Goal: Transaction & Acquisition: Purchase product/service

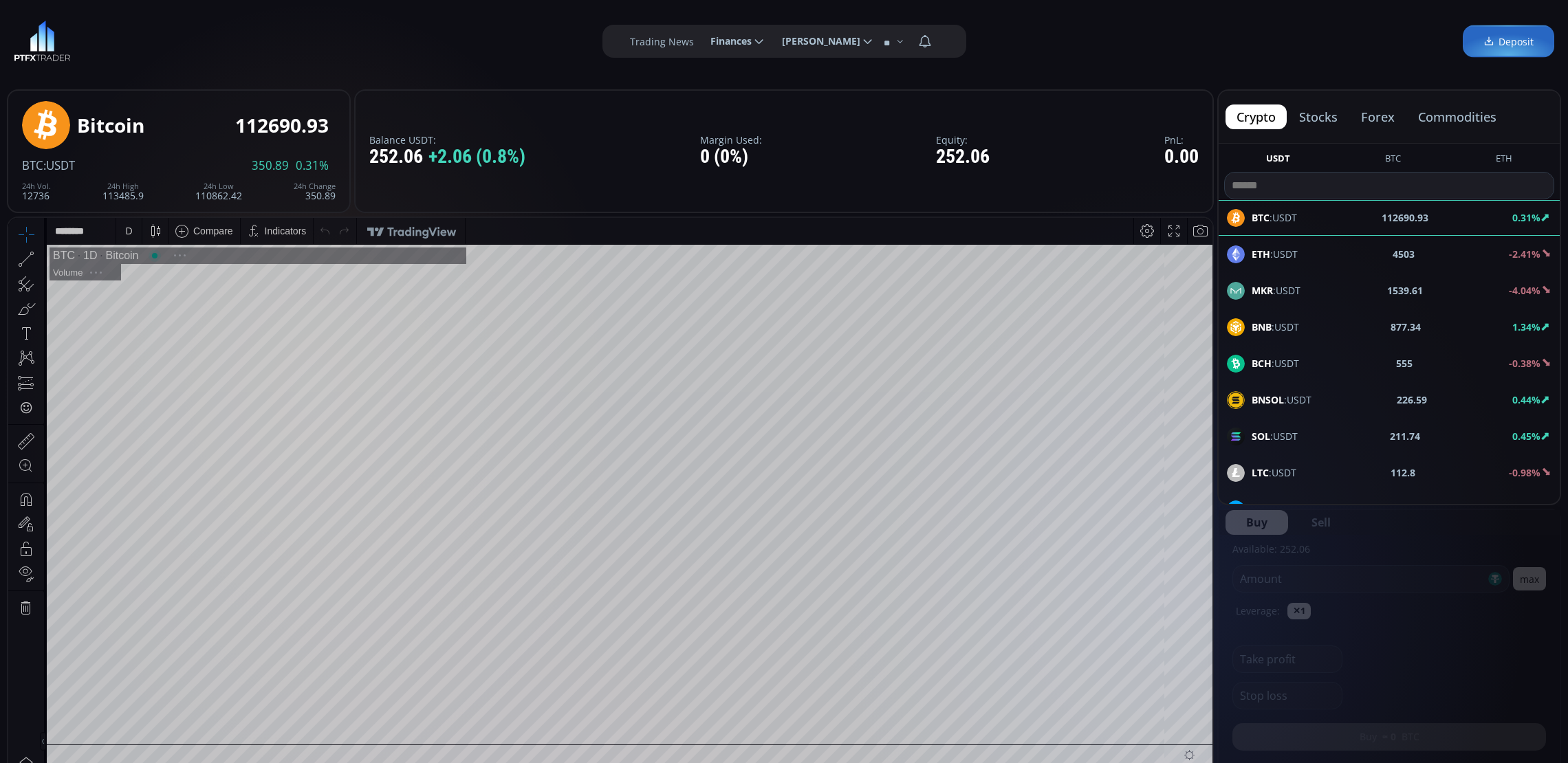
scroll to position [193, 0]
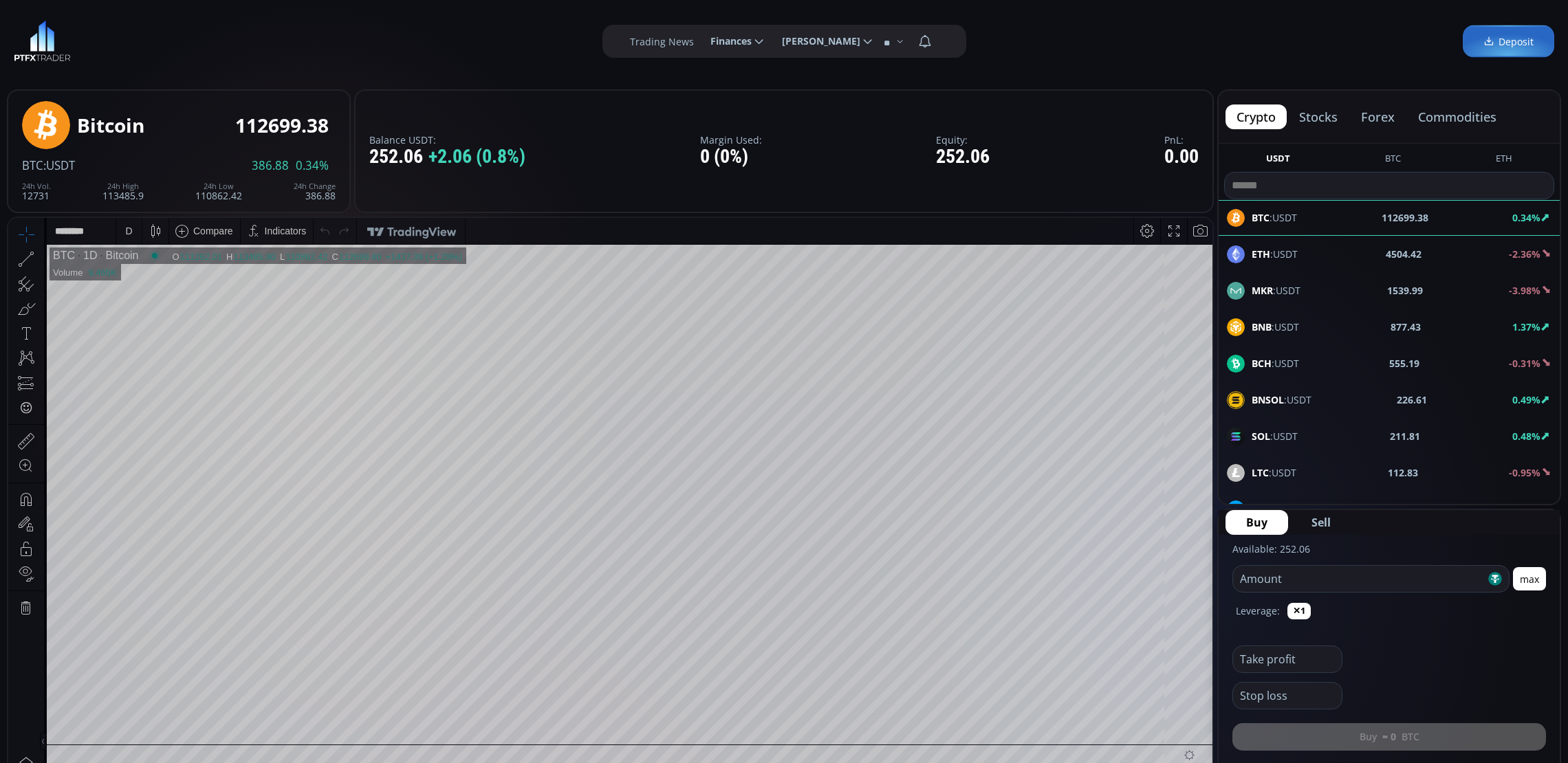
click at [120, 235] on div "D" at bounding box center [129, 231] width 25 height 26
click at [136, 278] on div "1 minute" at bounding box center [143, 281] width 37 height 11
click at [132, 232] on div "1 m" at bounding box center [130, 231] width 13 height 11
click at [146, 344] on div "30 minutes" at bounding box center [147, 347] width 47 height 11
click at [1366, 429] on div "SOL :USDT 211.66 0.46%" at bounding box center [1389, 436] width 324 height 18
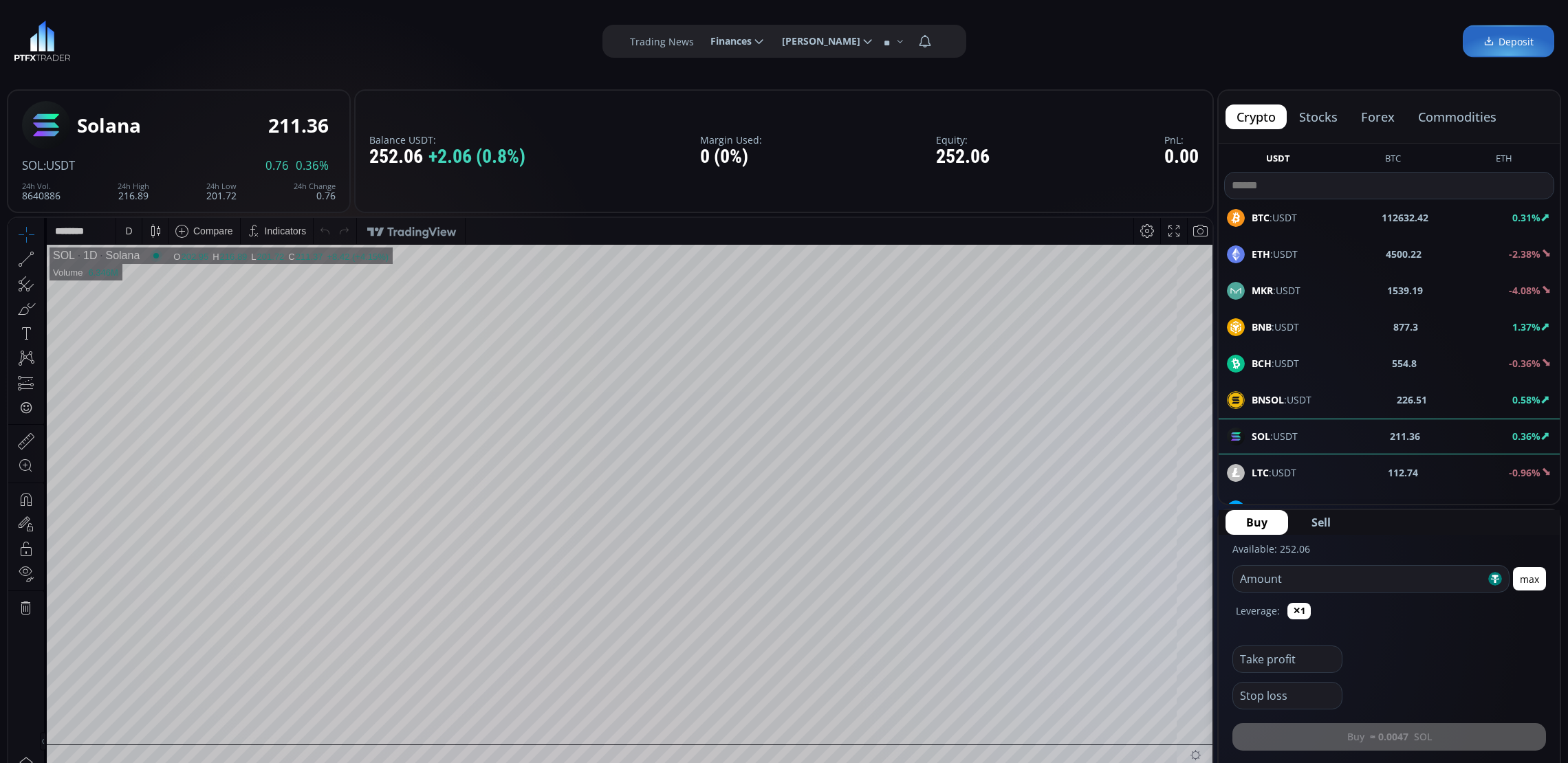
click at [1382, 24] on div "**********" at bounding box center [784, 41] width 1568 height 83
click at [1356, 35] on div "**********" at bounding box center [784, 41] width 1568 height 83
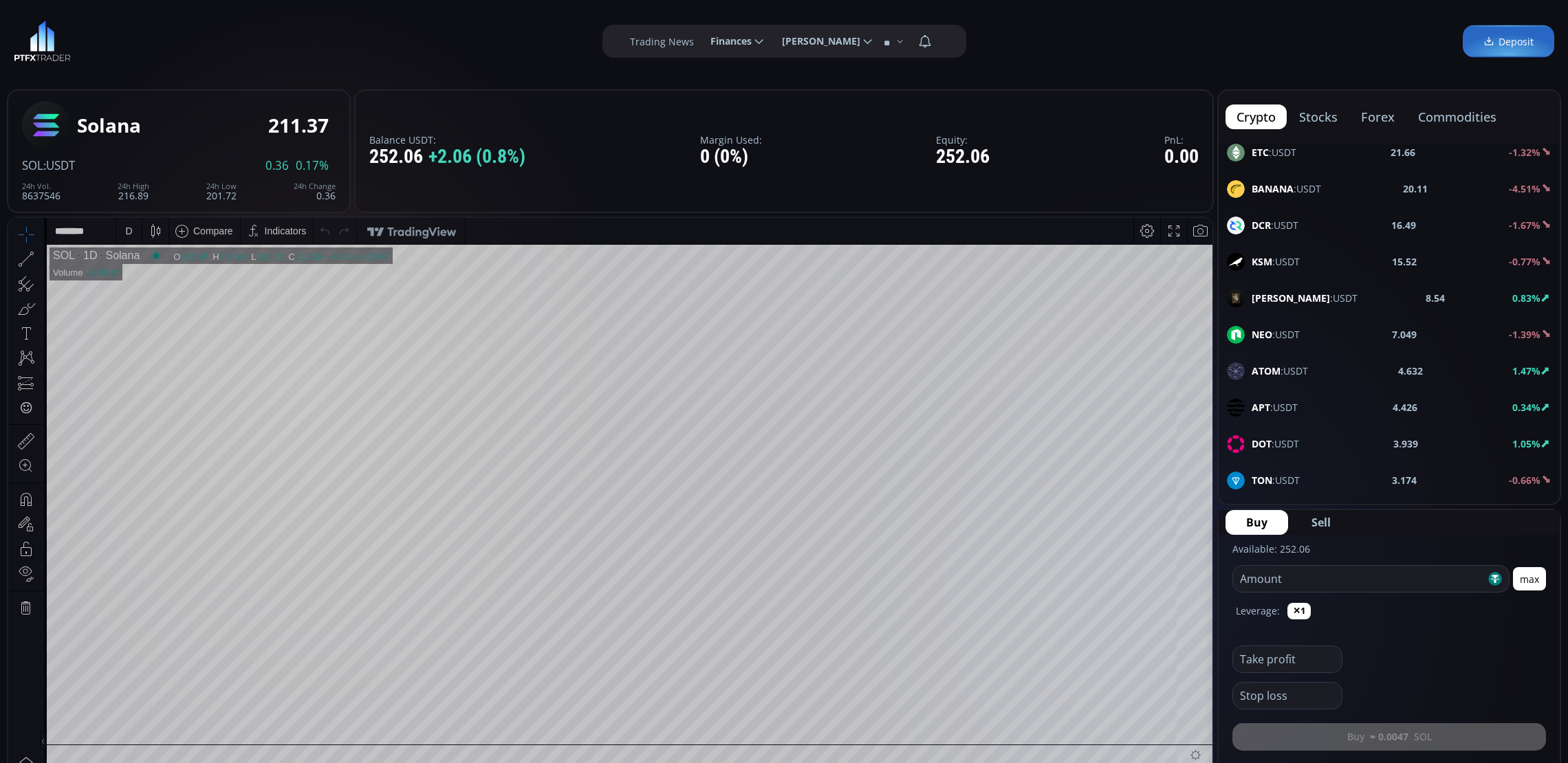
scroll to position [516, 0]
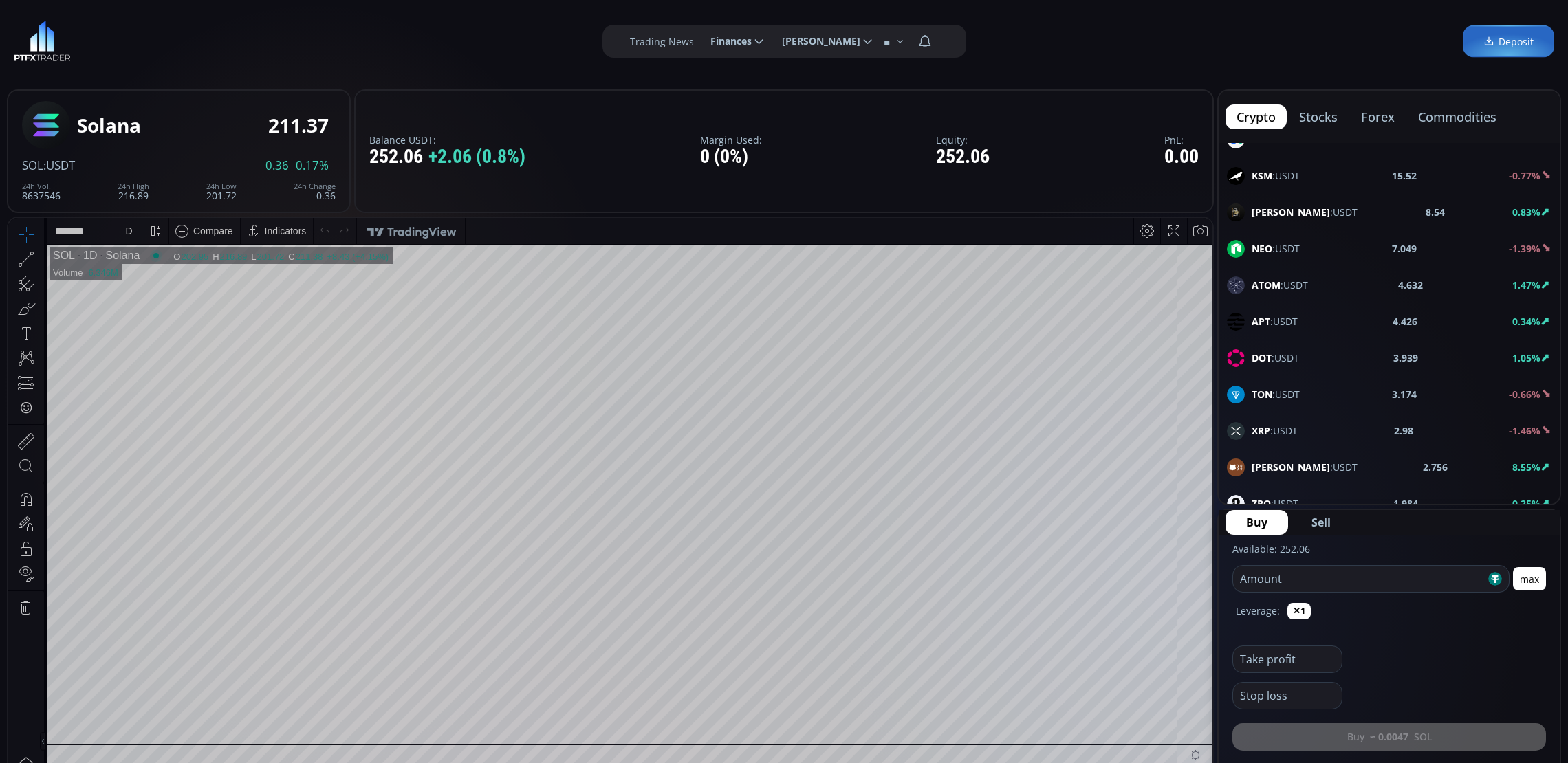
click at [1287, 438] on span "XRP :USDT" at bounding box center [1274, 430] width 46 height 15
click at [120, 225] on div "D" at bounding box center [129, 231] width 25 height 26
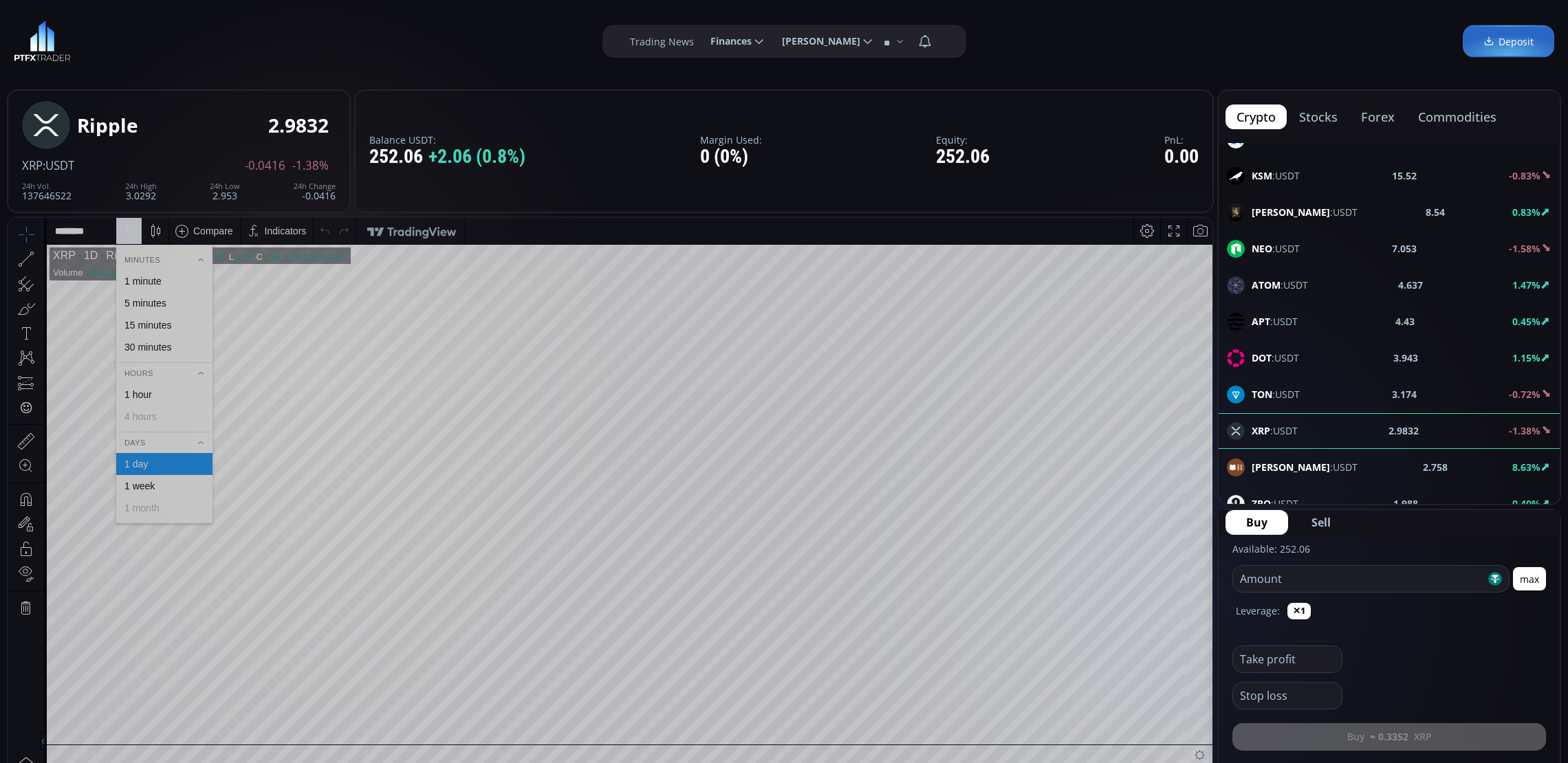
click at [143, 281] on div "1 minute" at bounding box center [143, 281] width 37 height 11
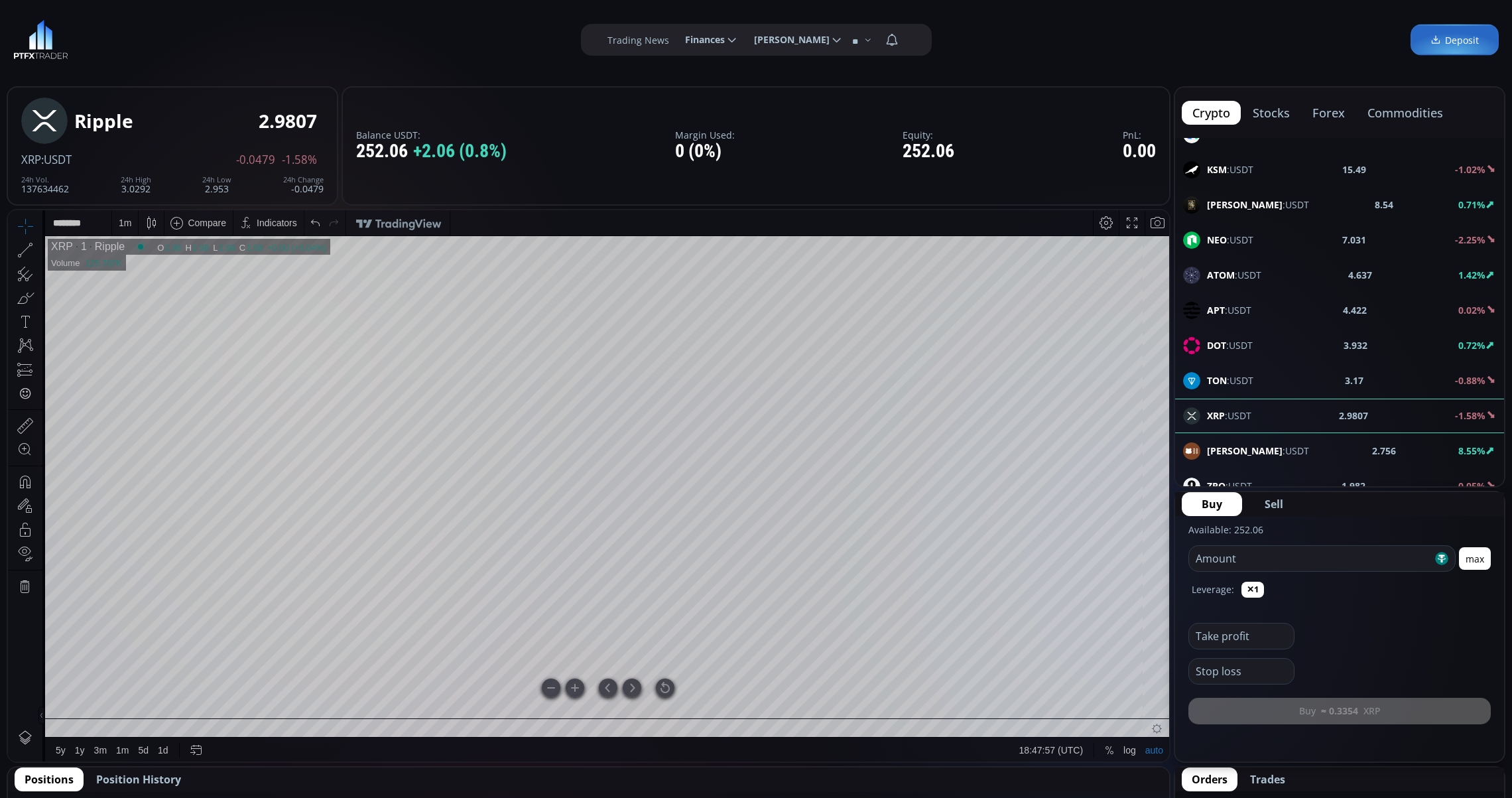
click at [660, 681] on div at bounding box center [665, 687] width 18 height 18
click at [1257, 208] on span "TRUMP :USDT" at bounding box center [1258, 204] width 102 height 14
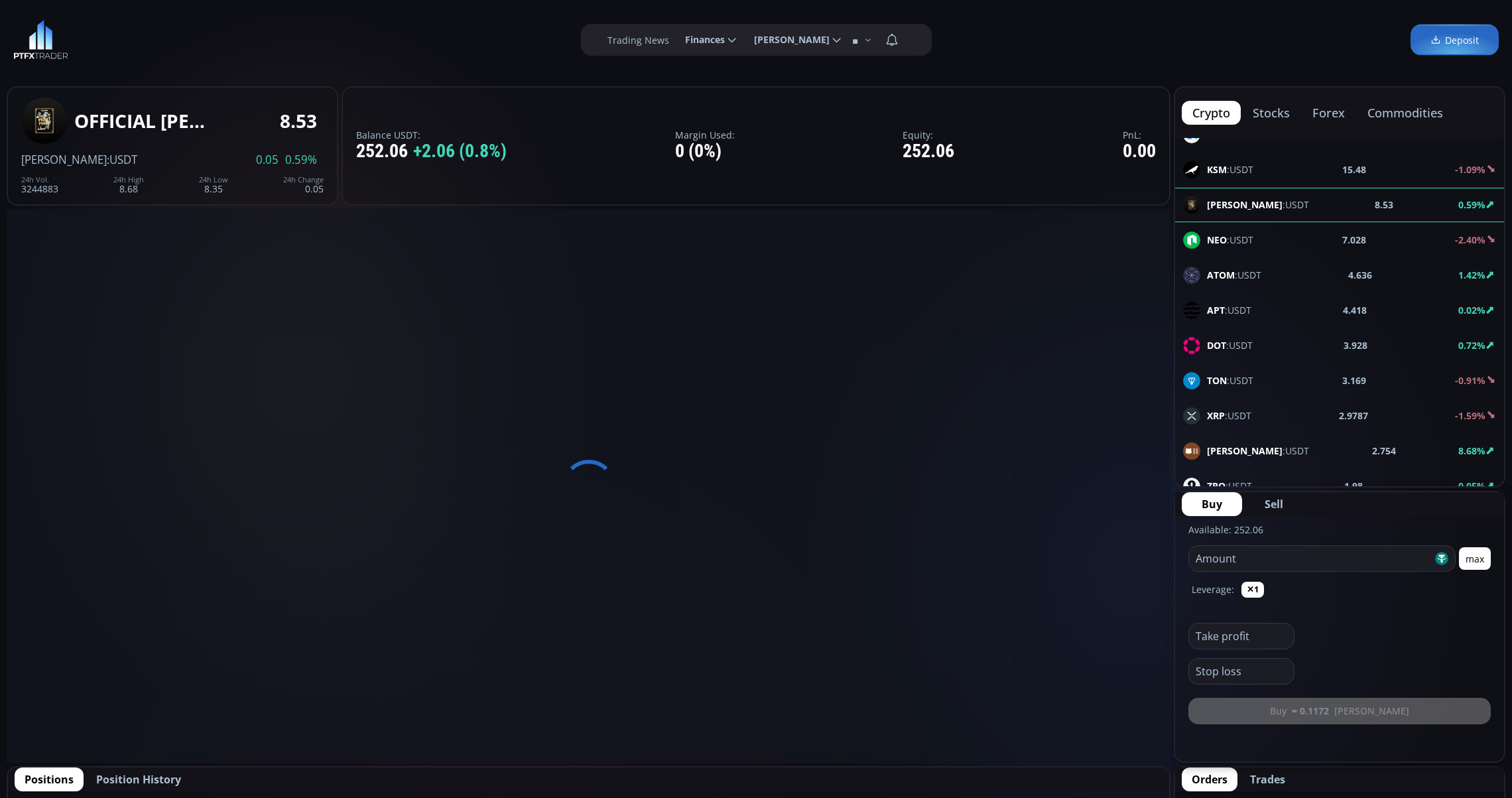
click at [1263, 414] on div "XRP :USDT 2.9787 -1.59%" at bounding box center [1339, 416] width 313 height 17
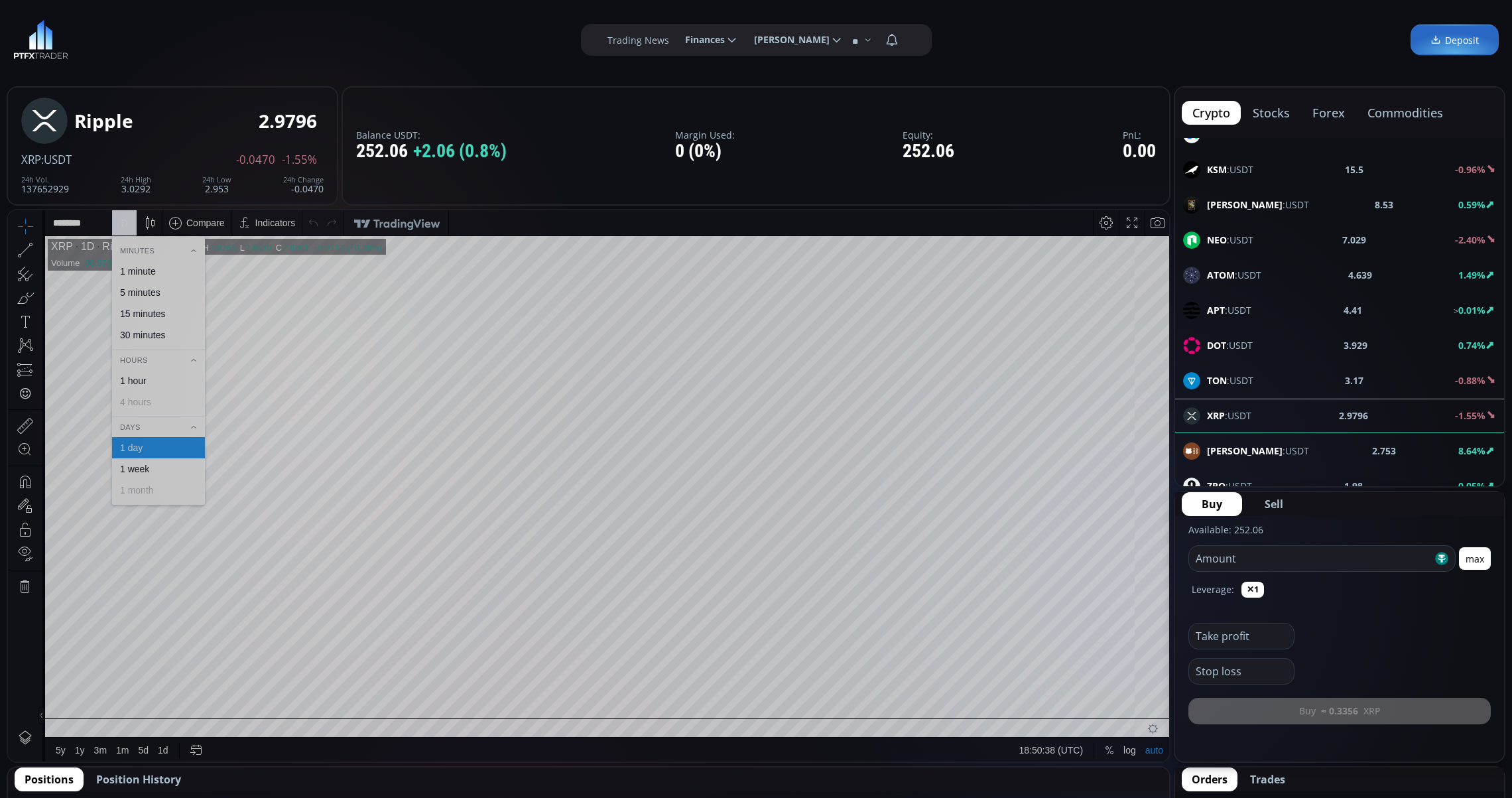
click at [148, 267] on div "1 minute" at bounding box center [138, 271] width 35 height 10
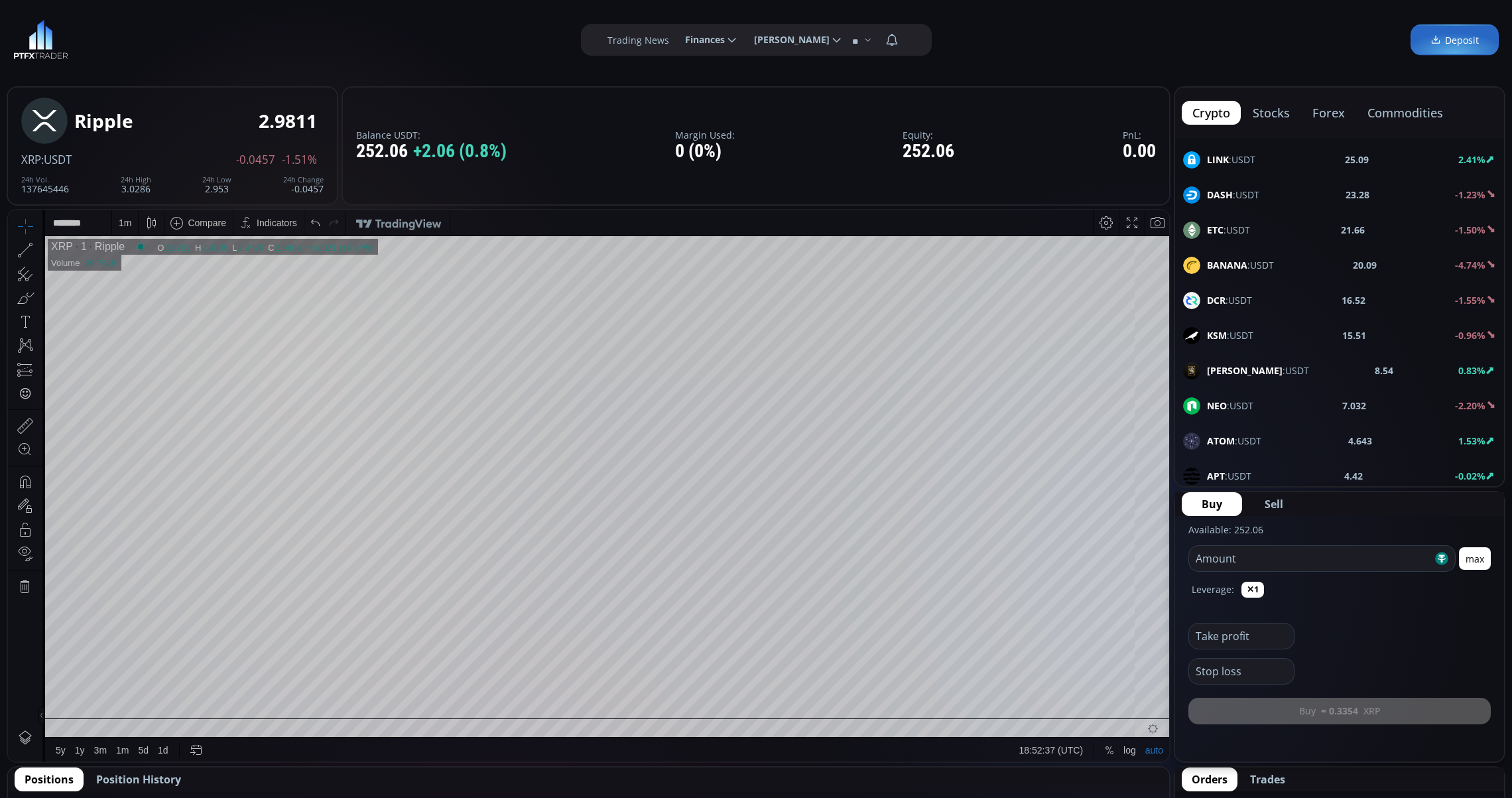
scroll to position [83, 0]
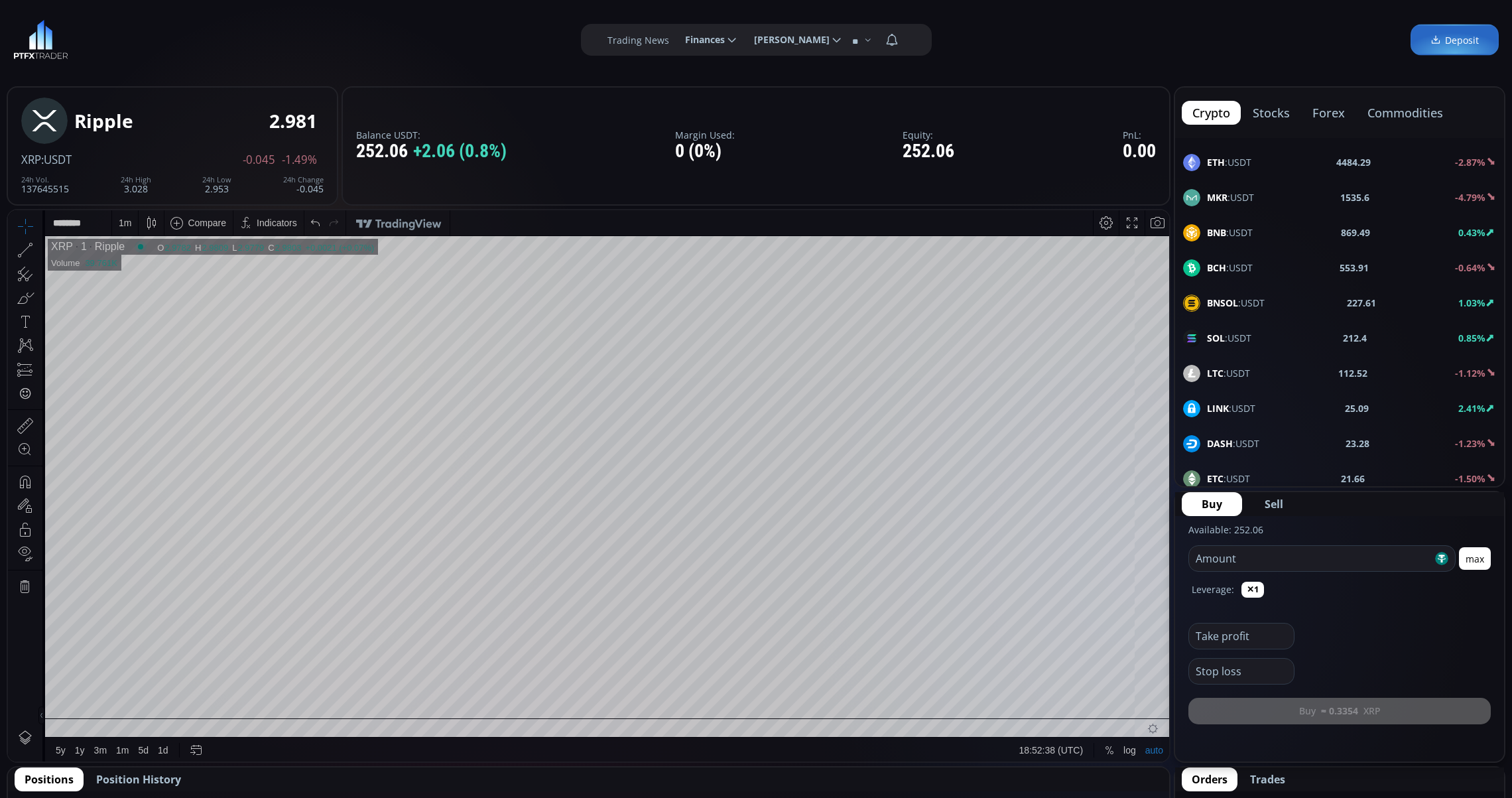
click at [1247, 396] on div "LINK :USDT 25.09 2.41%" at bounding box center [1339, 408] width 329 height 35
click at [122, 228] on div "D" at bounding box center [123, 223] width 7 height 10
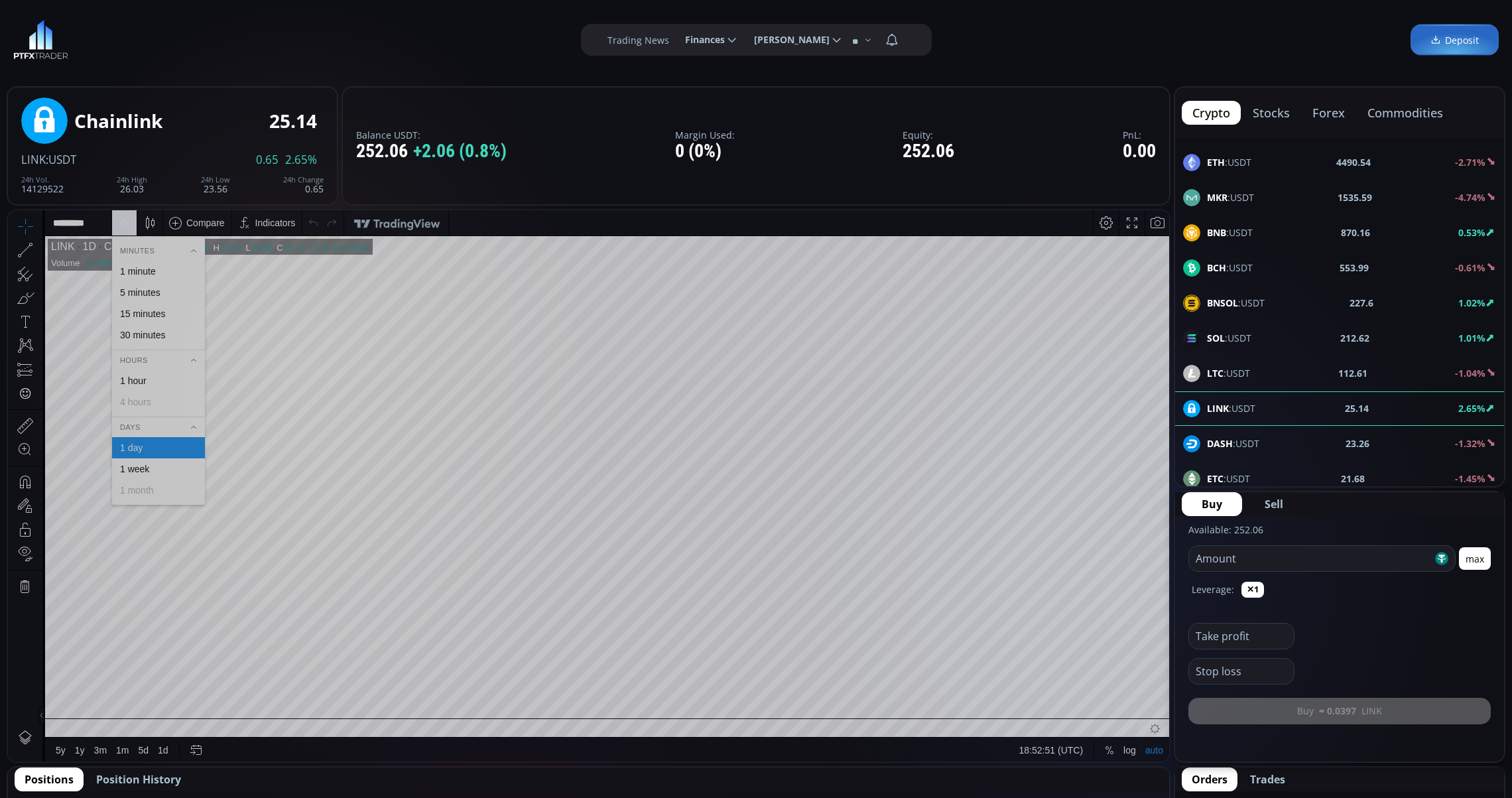
click at [138, 260] on div "1 minute" at bounding box center [159, 271] width 93 height 21
click at [1487, 562] on button "max" at bounding box center [1474, 558] width 32 height 22
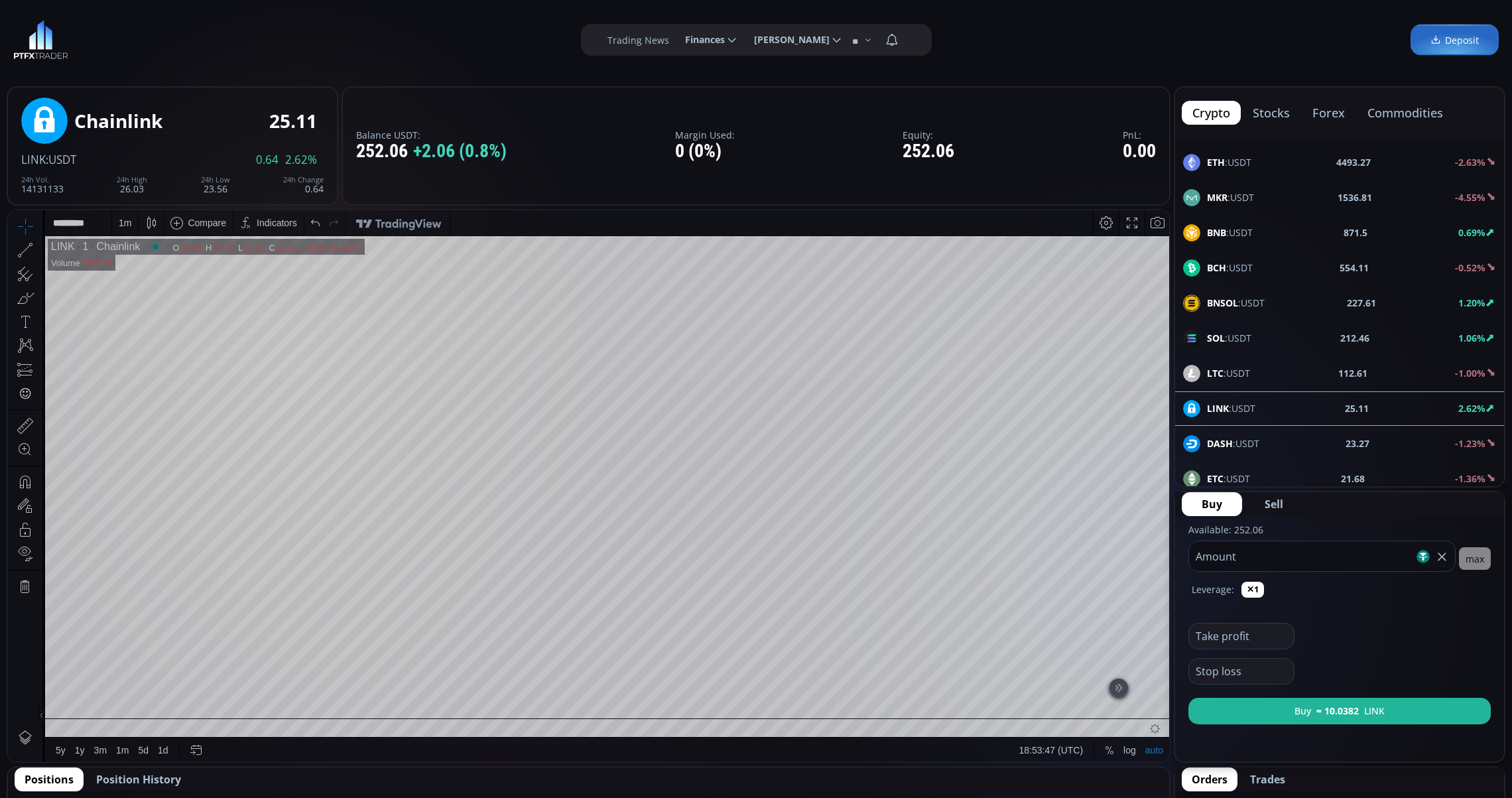
click at [1287, 558] on input "******" at bounding box center [1301, 556] width 225 height 30
type input "***"
click at [1325, 718] on button "Buy ≈ 10.0318 LINK" at bounding box center [1339, 711] width 302 height 27
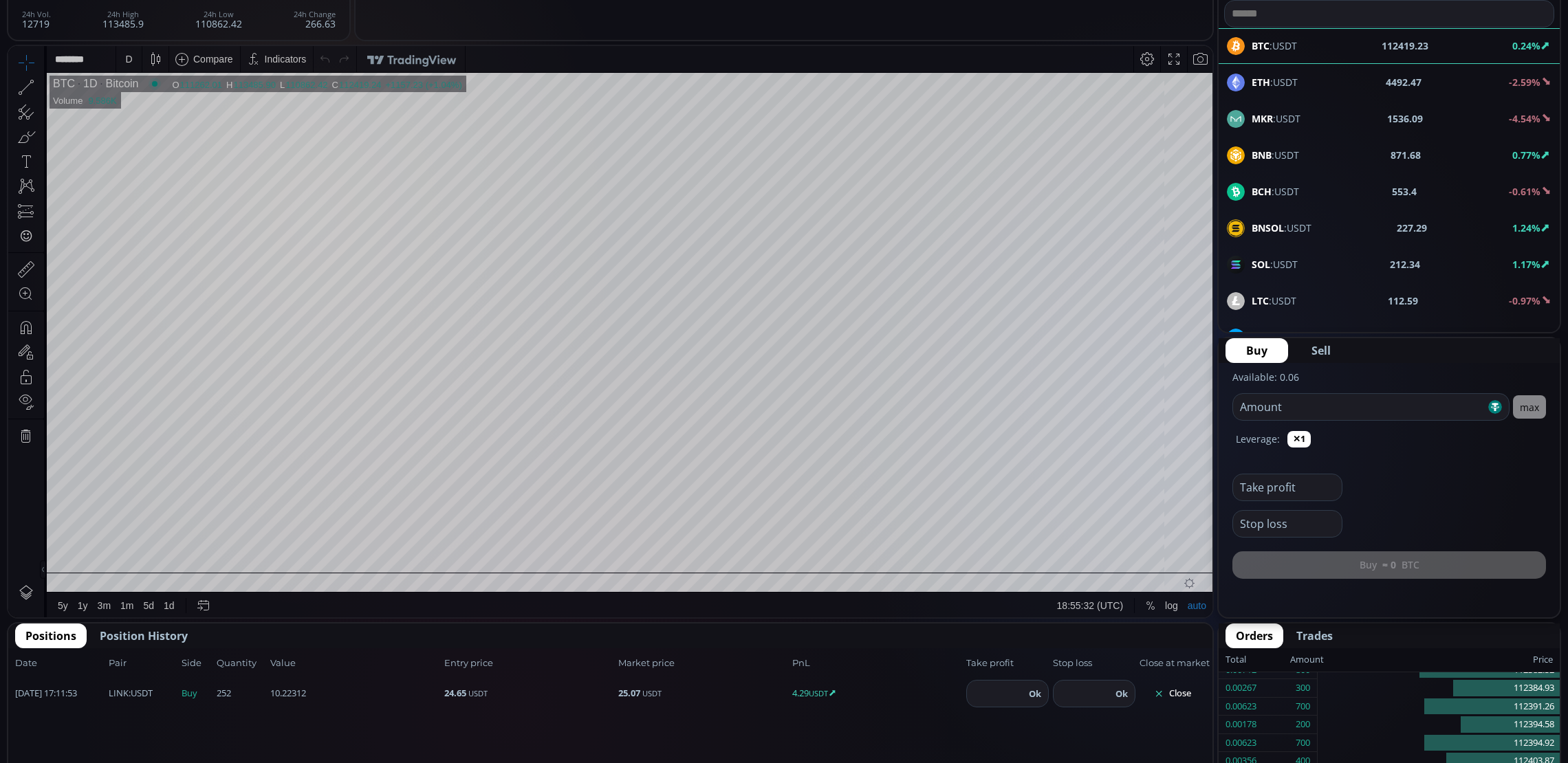
scroll to position [172, 0]
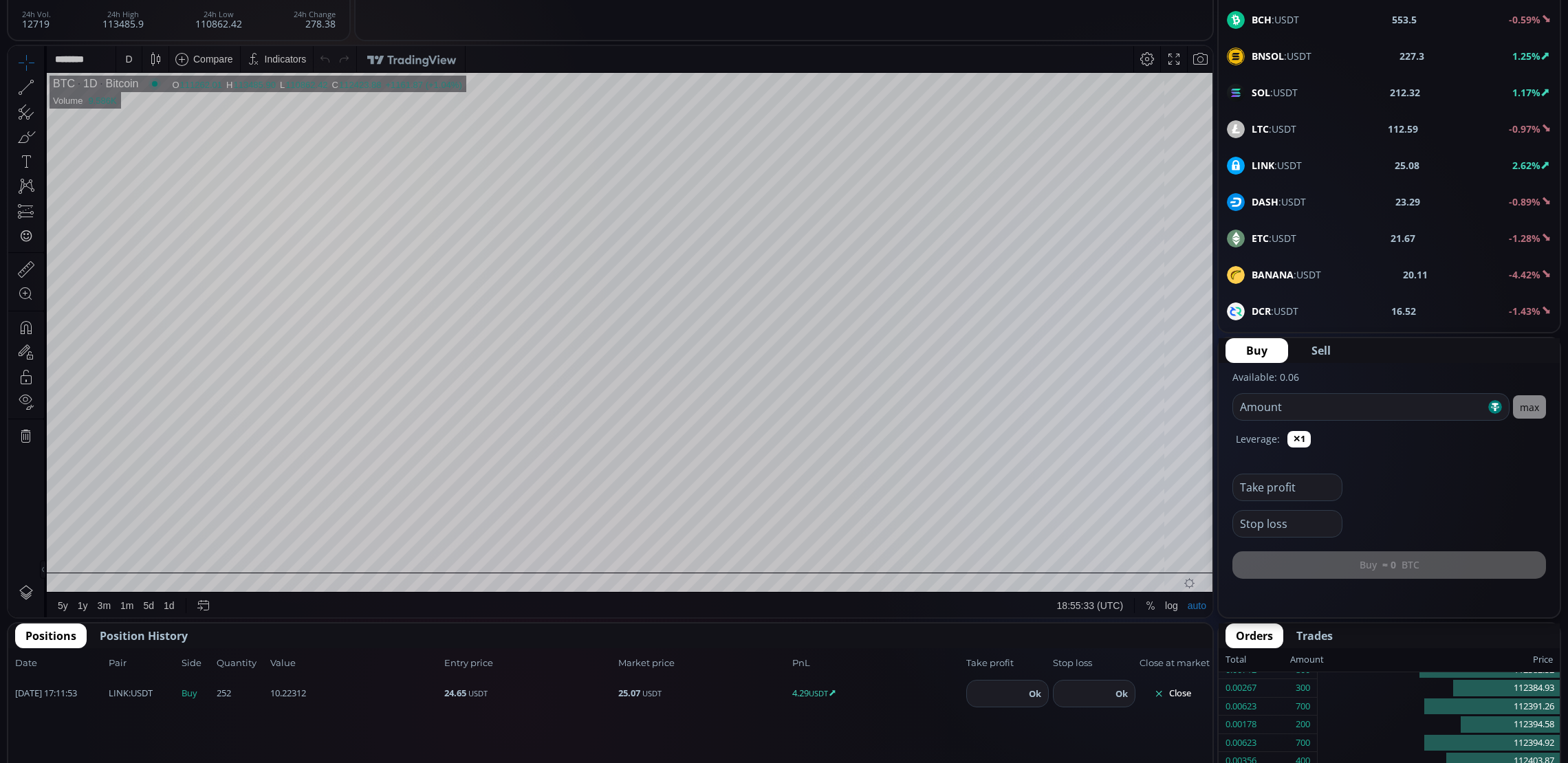
click at [1287, 163] on span "LINK :USDT" at bounding box center [1276, 165] width 50 height 15
click at [125, 54] on div "D" at bounding box center [128, 59] width 7 height 11
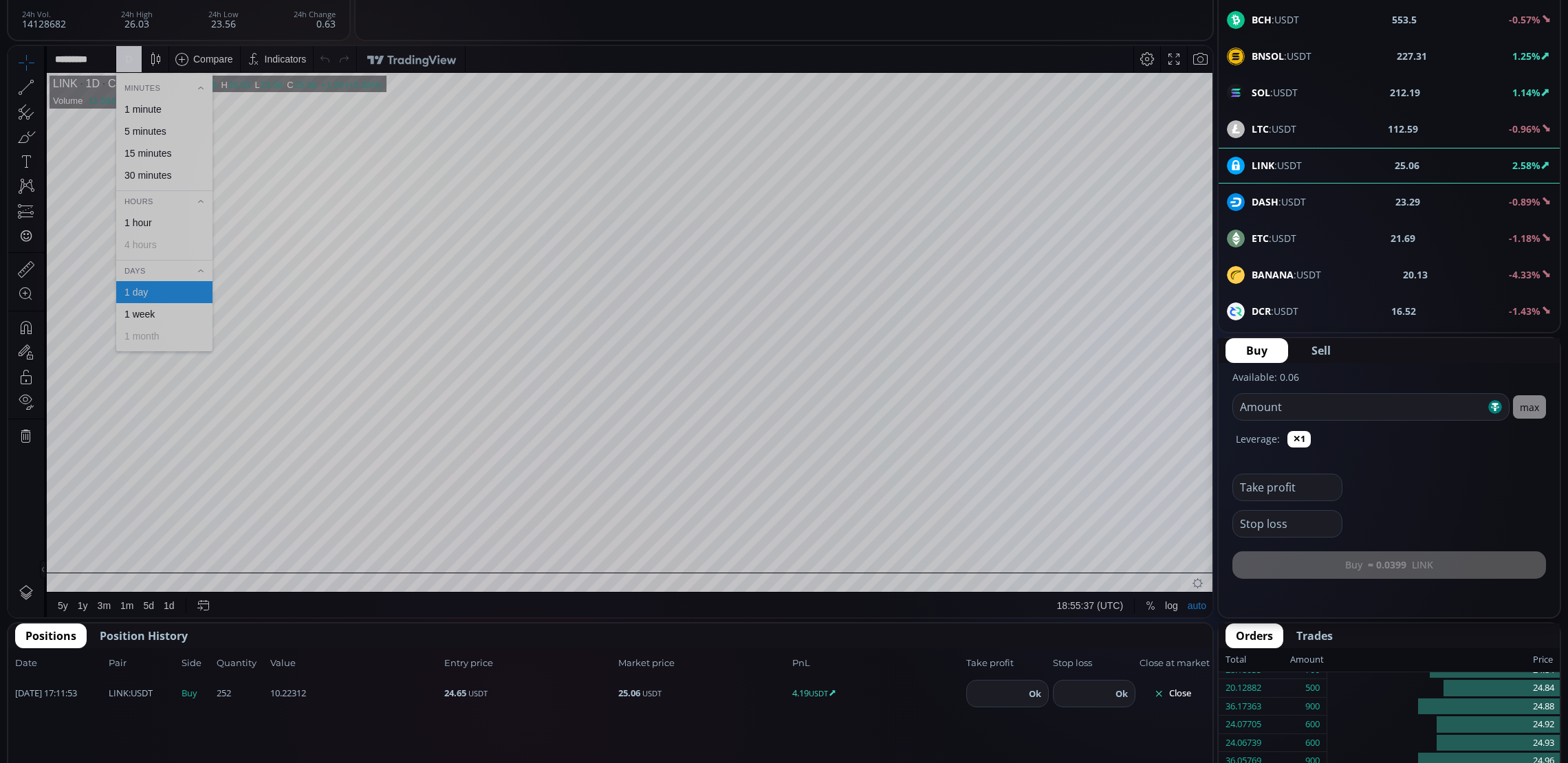
click at [144, 101] on div "1 minute" at bounding box center [165, 109] width 97 height 22
click at [1188, 691] on button "Close" at bounding box center [1172, 693] width 66 height 22
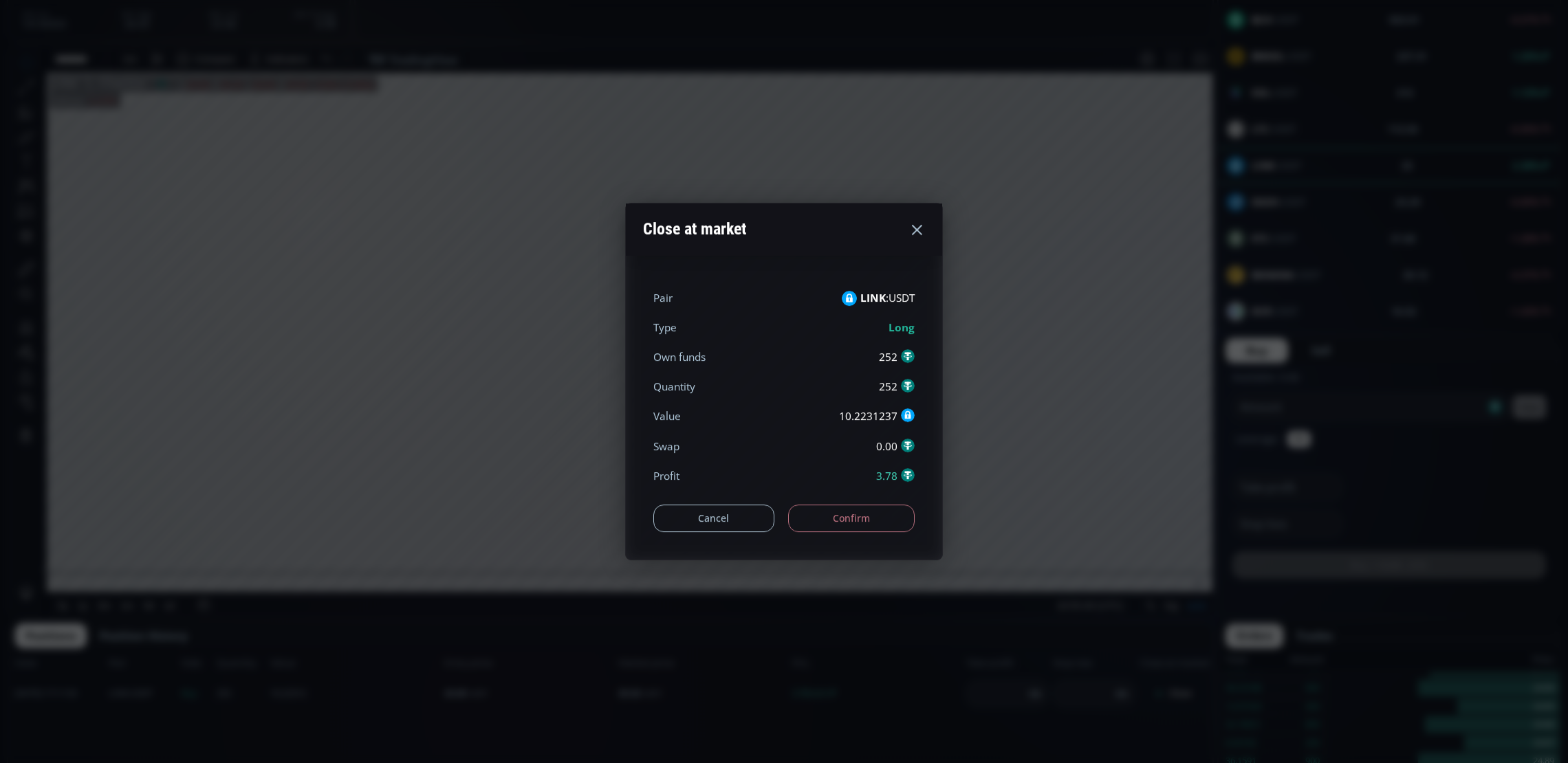
click at [715, 508] on button "Cancel" at bounding box center [714, 518] width 121 height 28
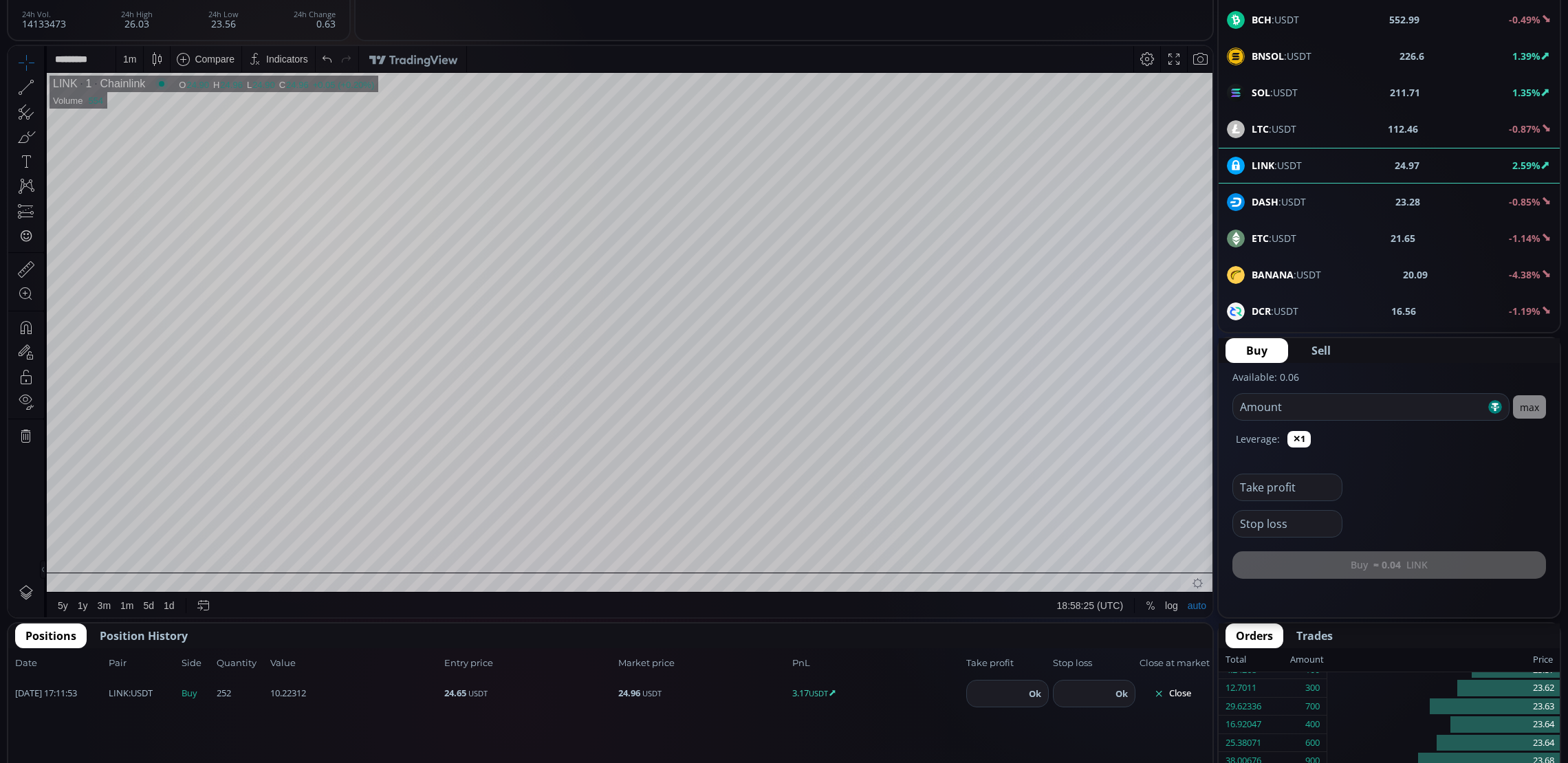
click at [1169, 702] on button "Close" at bounding box center [1172, 693] width 66 height 22
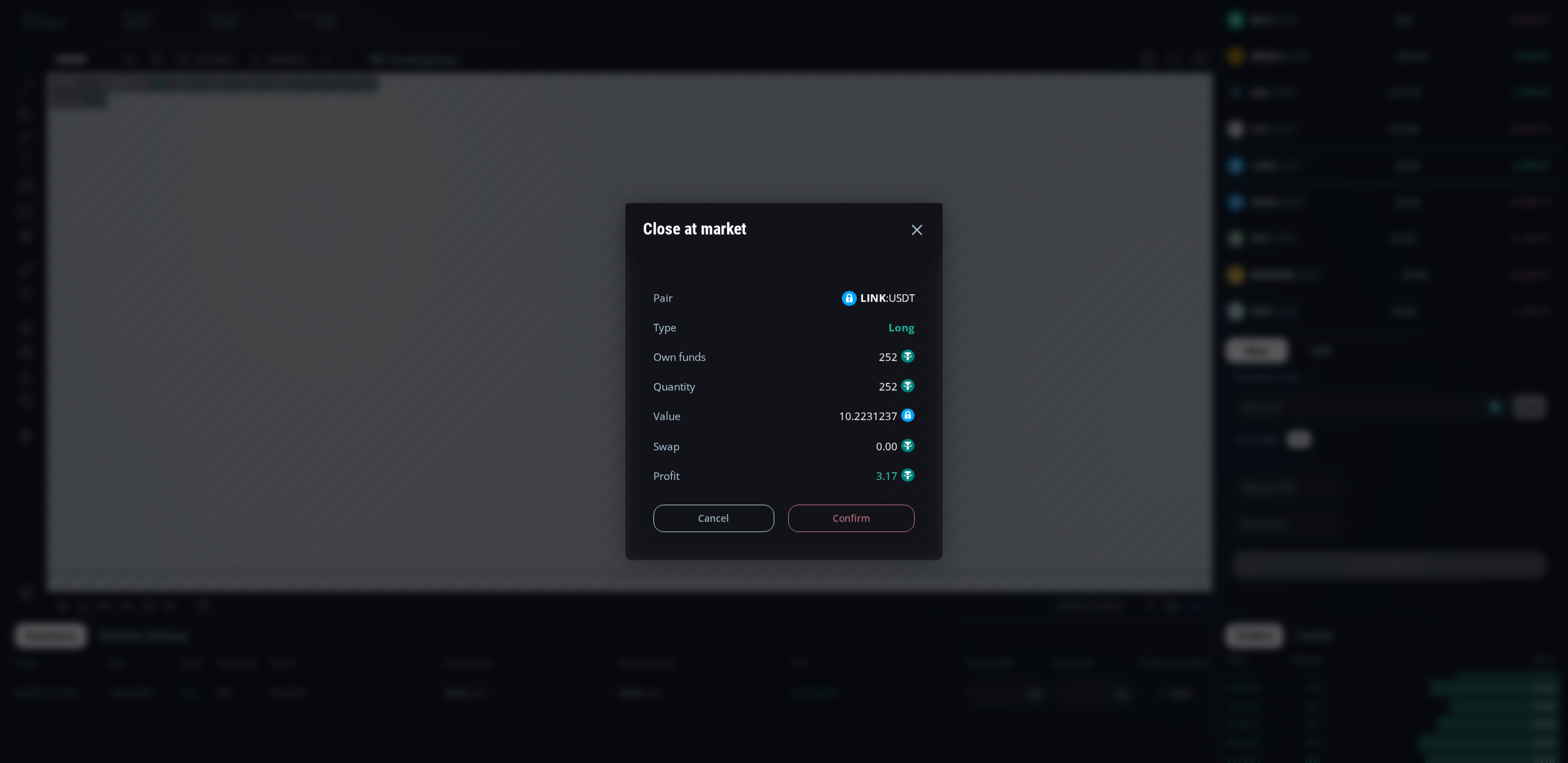
click at [700, 509] on button "Cancel" at bounding box center [714, 518] width 121 height 28
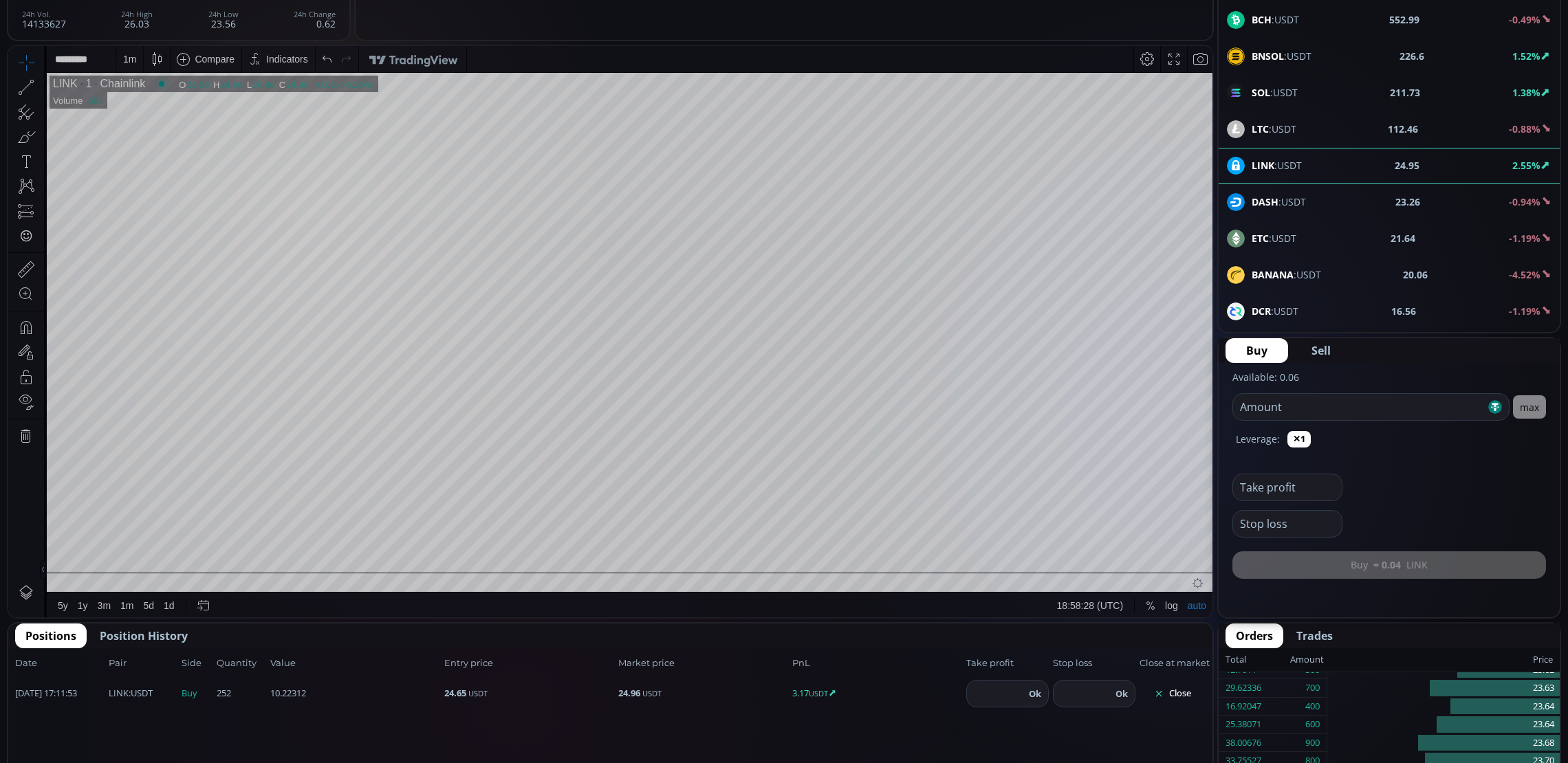
click at [1175, 689] on button "Close" at bounding box center [1172, 693] width 66 height 22
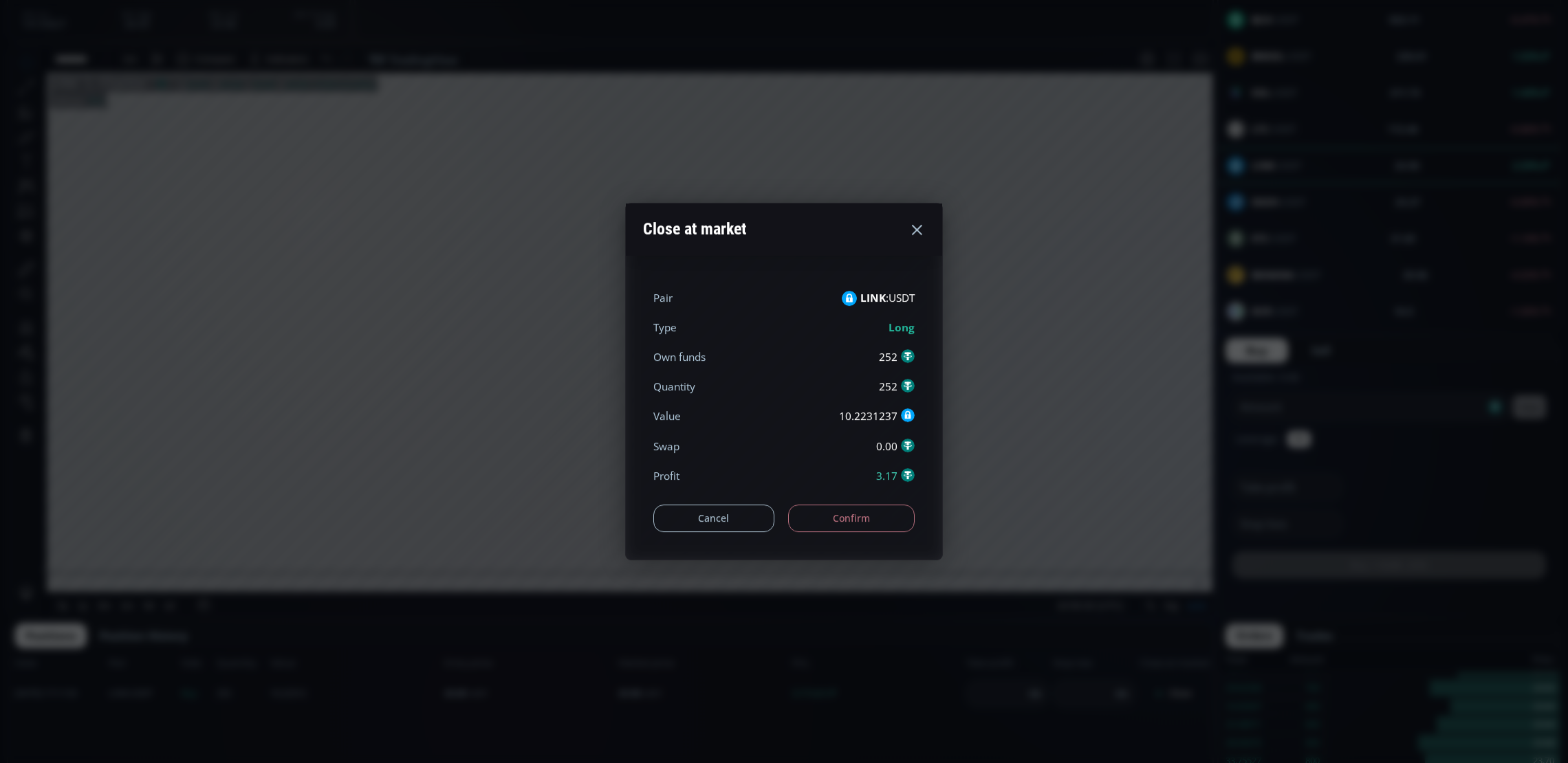
click at [820, 518] on button "Confirm" at bounding box center [852, 518] width 127 height 28
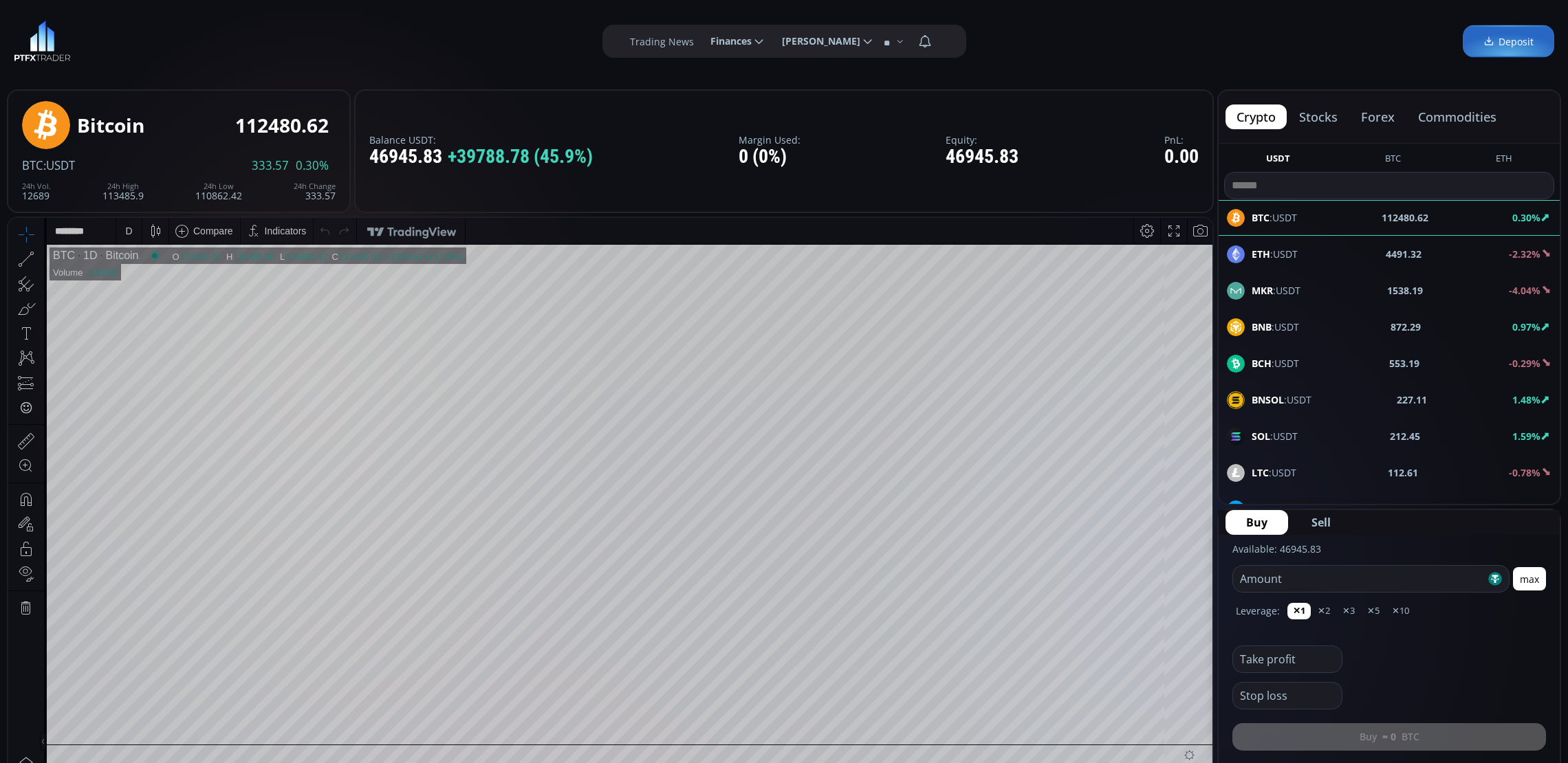
scroll to position [258, 0]
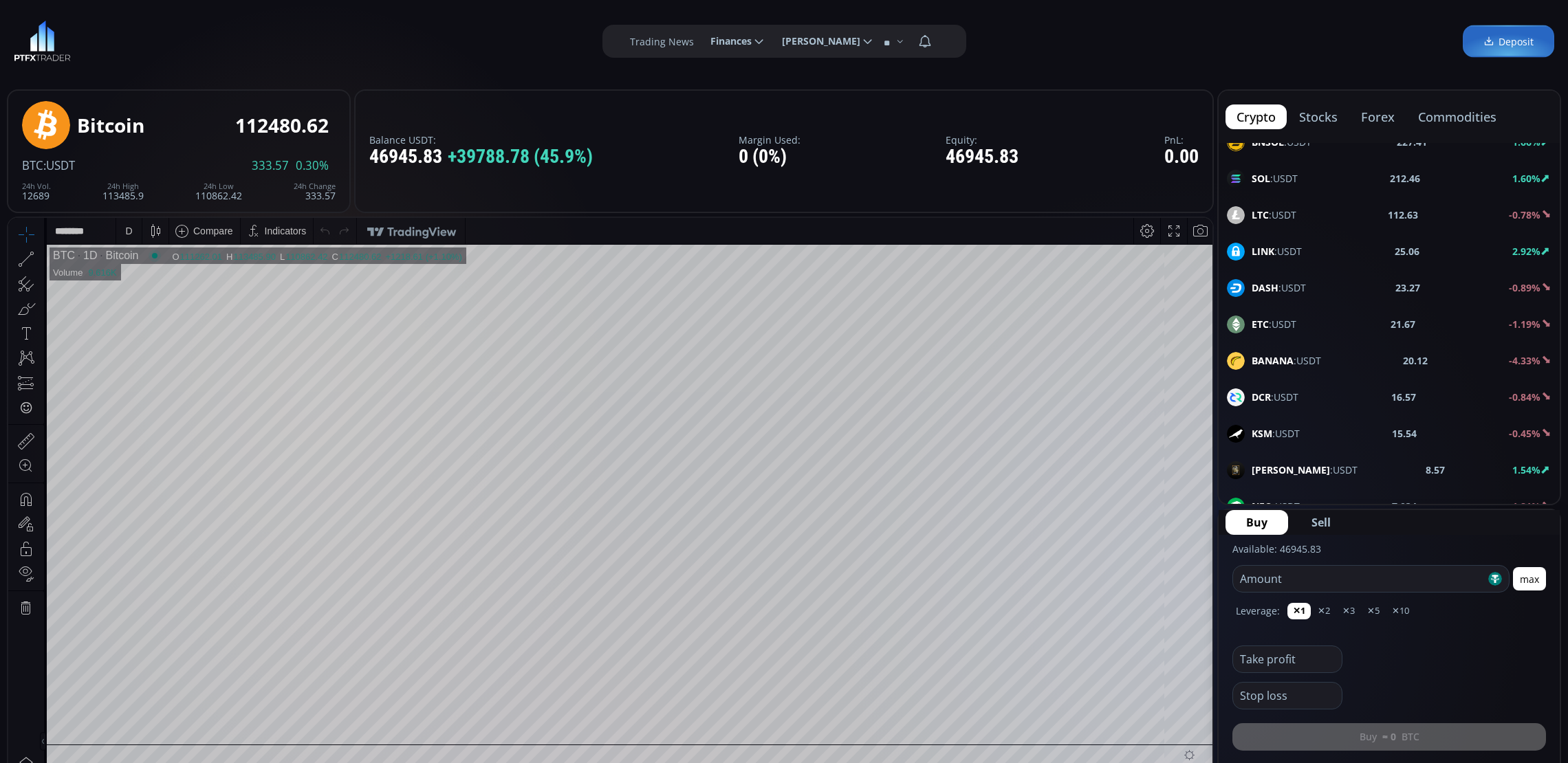
click at [1269, 244] on div "LINK :USDT" at bounding box center [1264, 252] width 75 height 18
click at [1524, 590] on button "max" at bounding box center [1529, 579] width 33 height 23
type input "********"
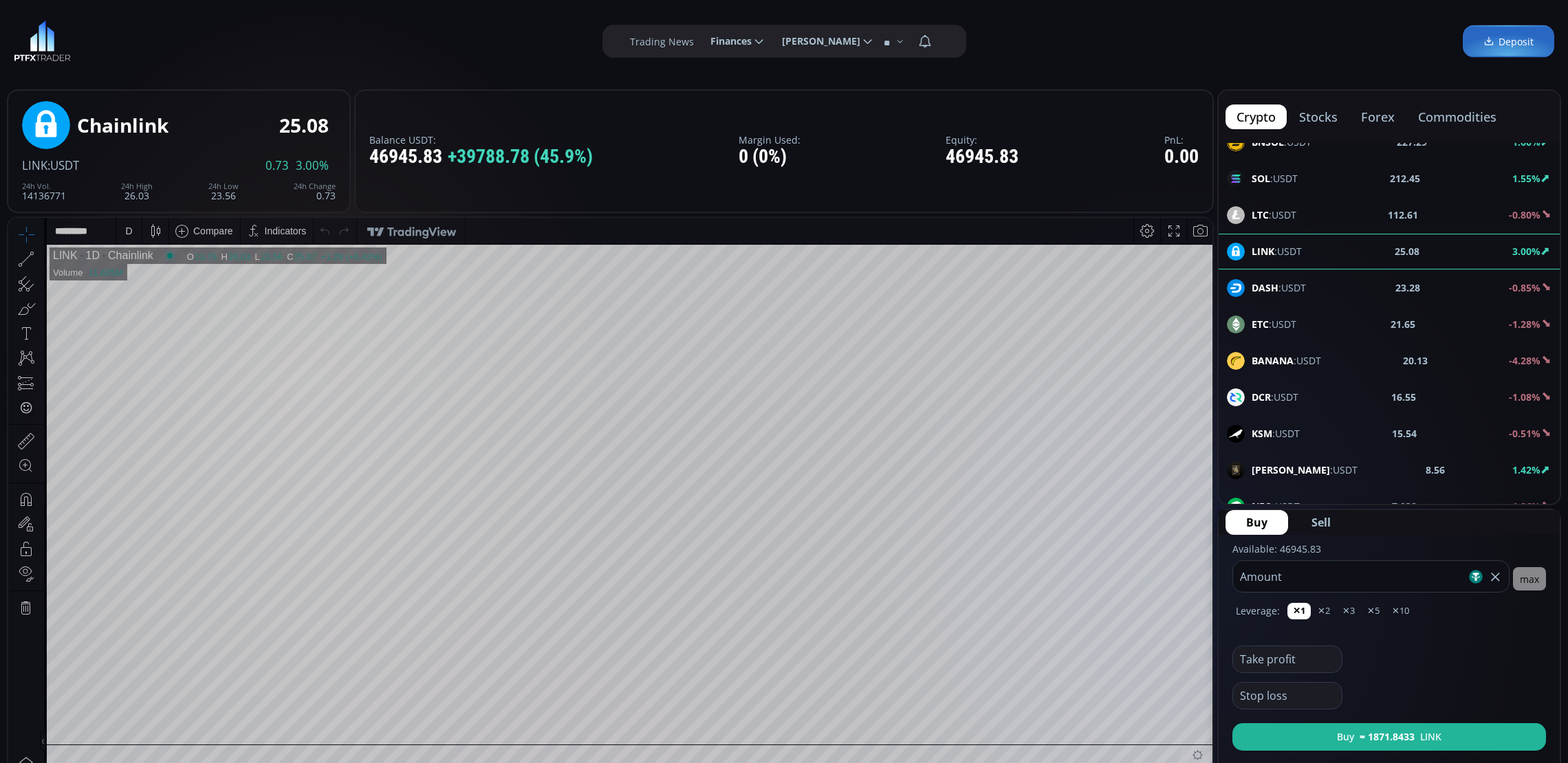
drag, startPoint x: 1317, startPoint y: 571, endPoint x: 1224, endPoint y: 586, distance: 94.2
click at [1224, 586] on form "Available: 46945.83 ******** Amount max Leverage: ✕1 ✕2 ✕3 ✕5 ✕10 Take profit S…" at bounding box center [1389, 649] width 341 height 227
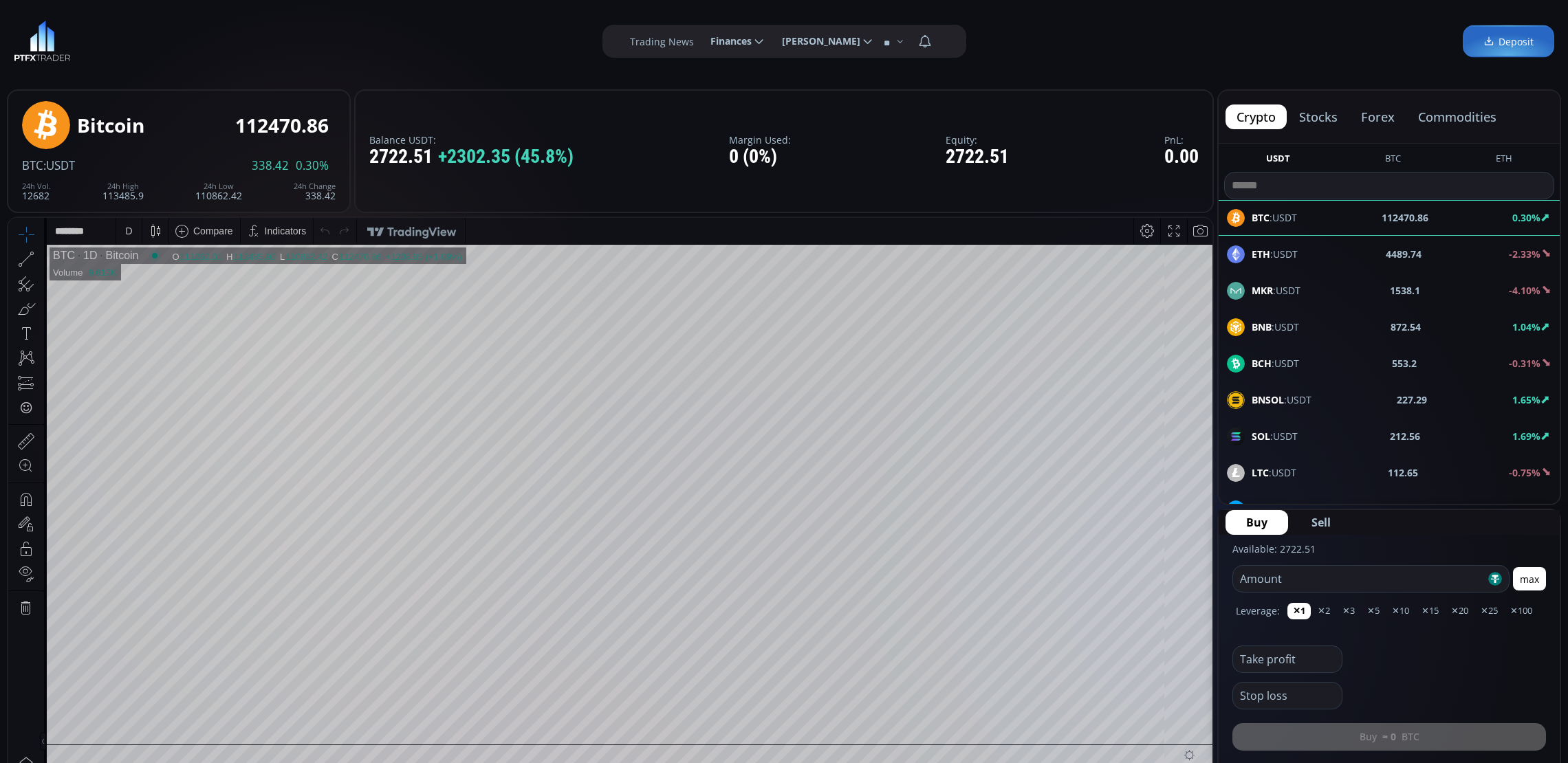
scroll to position [172, 0]
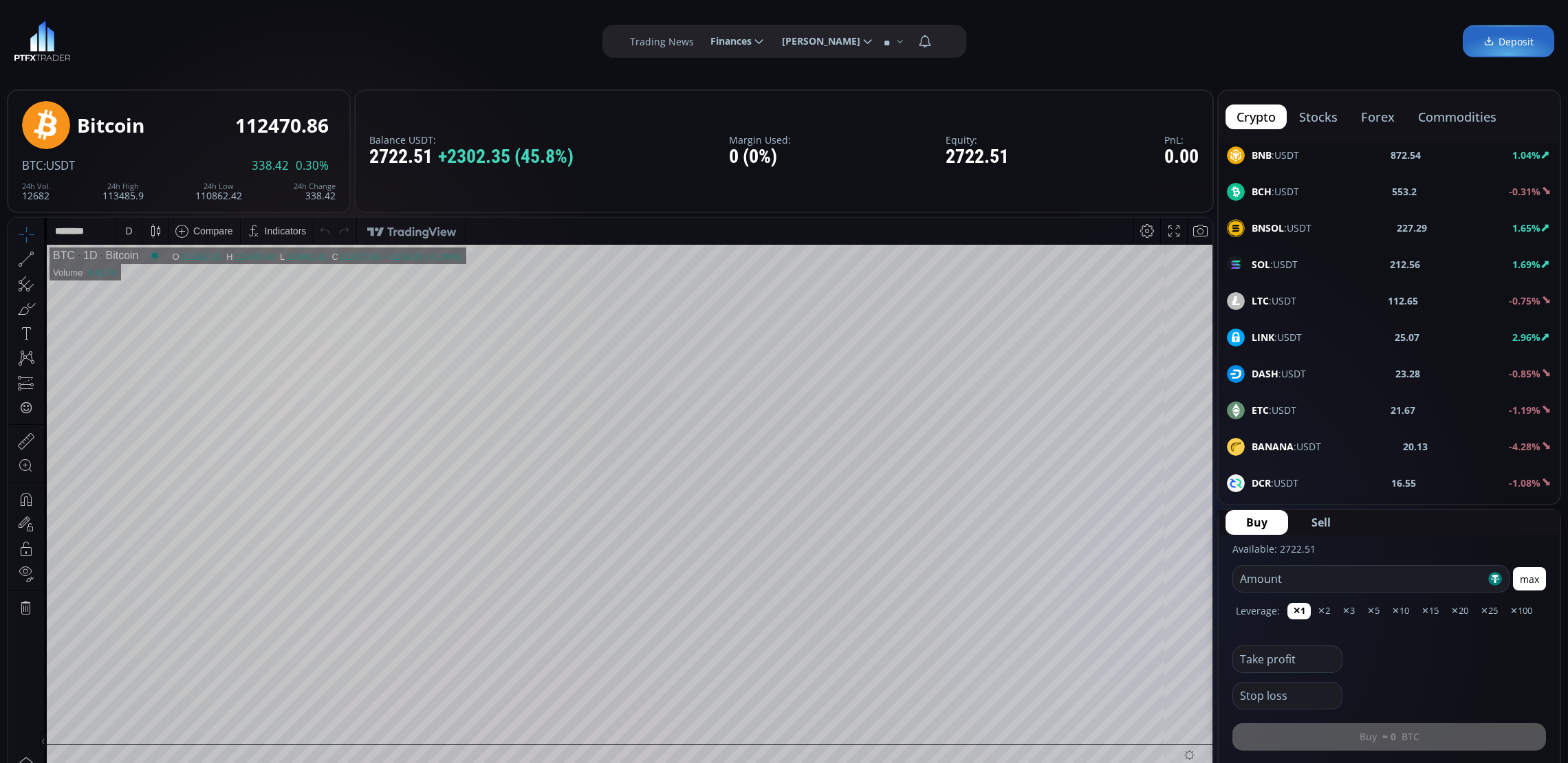
click at [1284, 330] on div "LINK :USDT" at bounding box center [1264, 337] width 75 height 18
click at [1542, 576] on button "max" at bounding box center [1529, 579] width 33 height 23
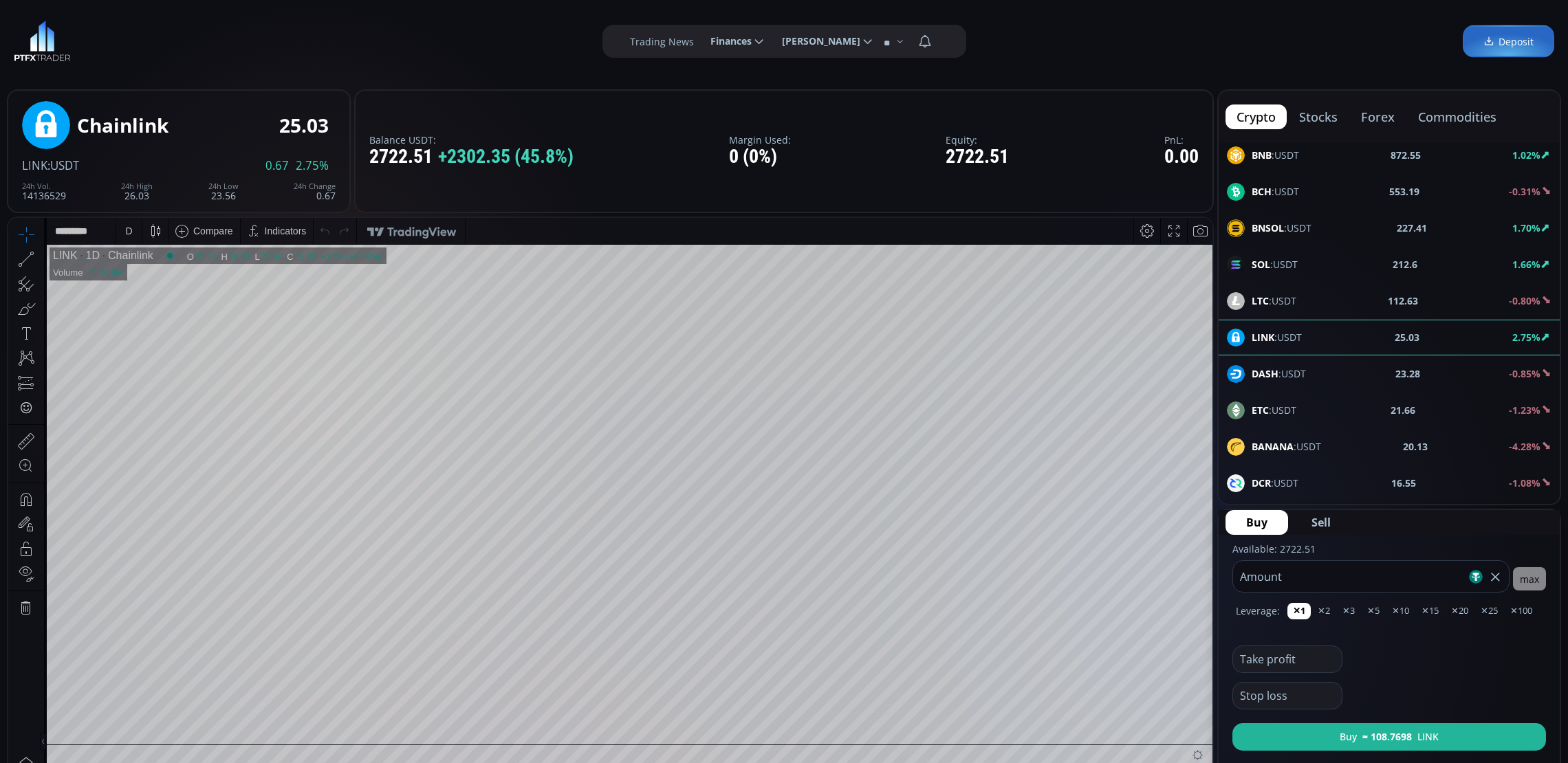
drag, startPoint x: 1304, startPoint y: 575, endPoint x: 1229, endPoint y: 586, distance: 75.8
click at [1229, 586] on form "Available: 2722.51 ******* Amount max Leverage: ✕1 ✕2 ✕3 ✕5 ✕10 ✕15 ✕20 ✕25 ✕10…" at bounding box center [1389, 649] width 341 height 227
type input "****"
click at [1346, 734] on button "Buy ≈ 59.8802 LINK" at bounding box center [1389, 737] width 314 height 28
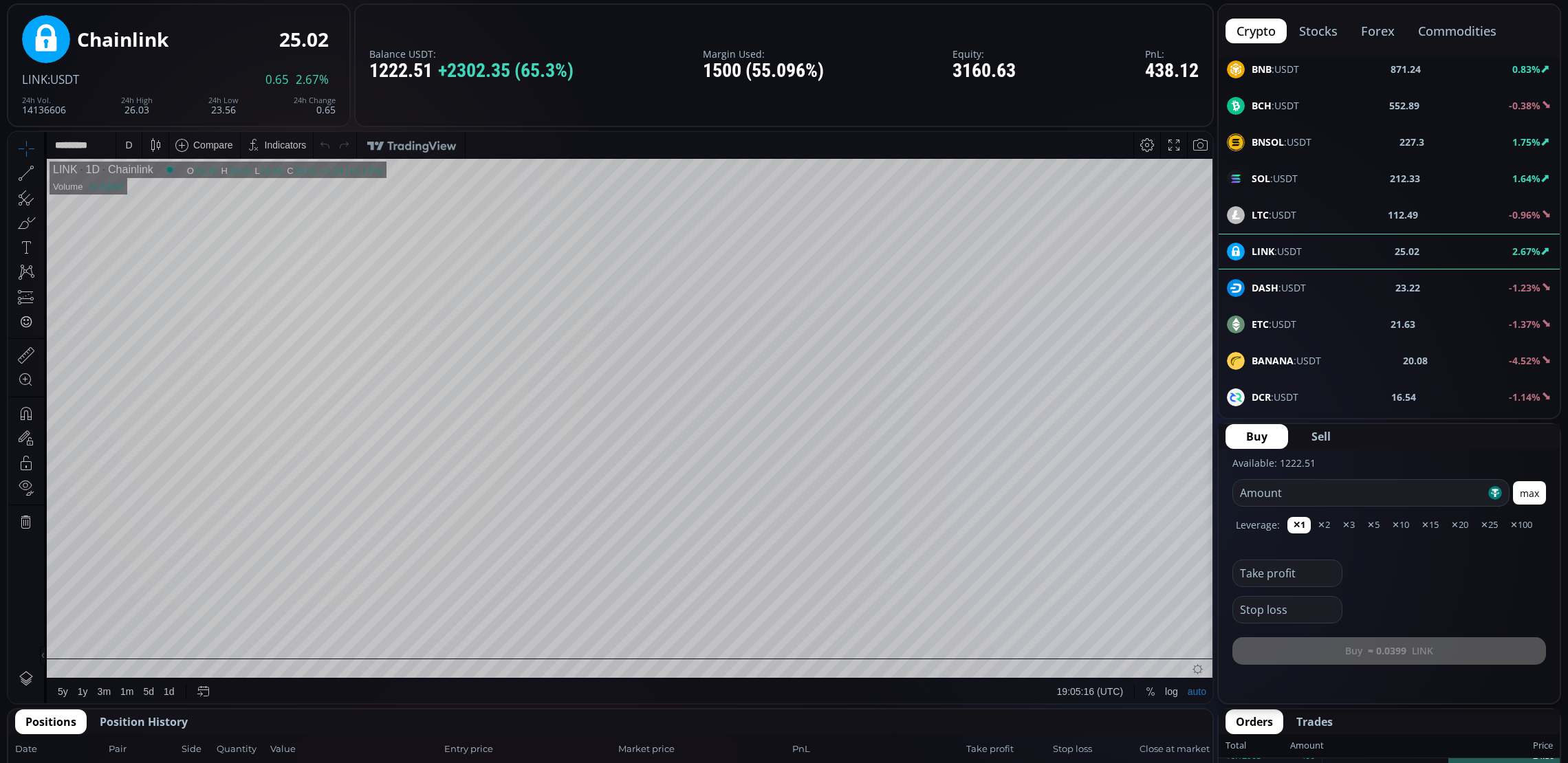
scroll to position [172, 0]
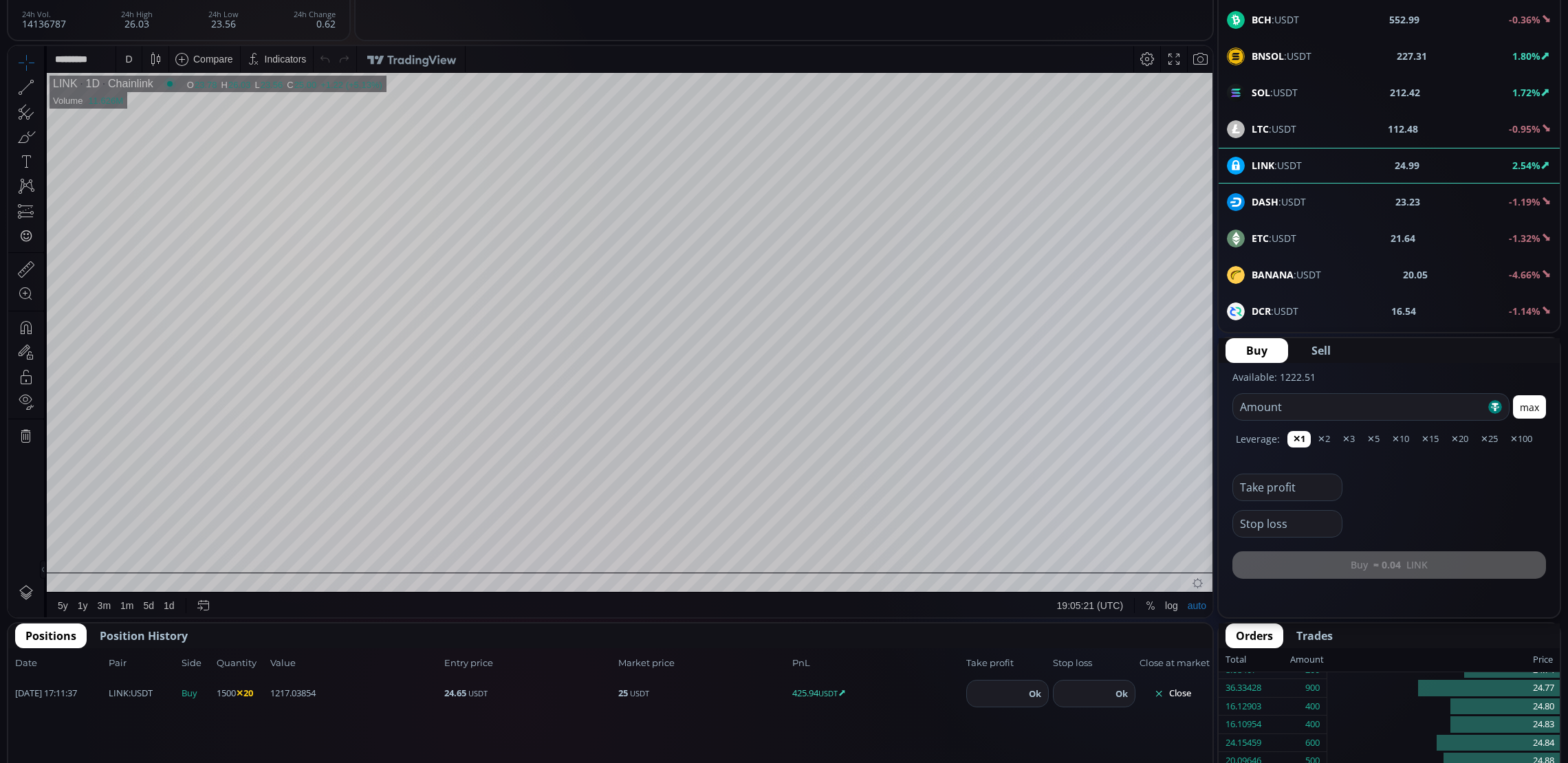
click at [127, 61] on div "D" at bounding box center [128, 59] width 7 height 11
click at [150, 102] on div "1 minute" at bounding box center [165, 109] width 97 height 22
click at [1162, 692] on icon at bounding box center [1159, 694] width 10 height 10
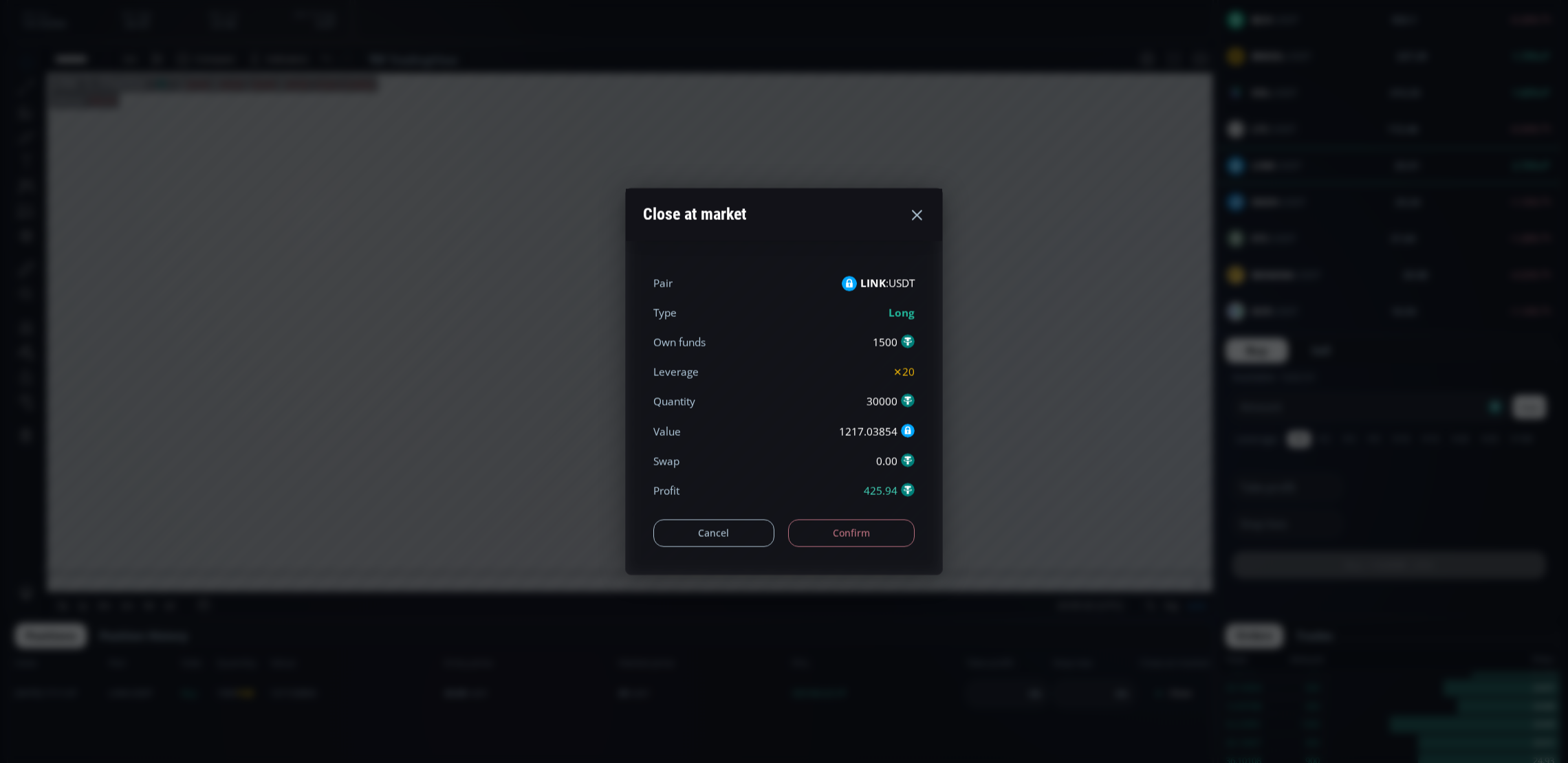
click at [817, 538] on button "Confirm" at bounding box center [852, 533] width 127 height 28
